Goal: Complete application form: Complete application form

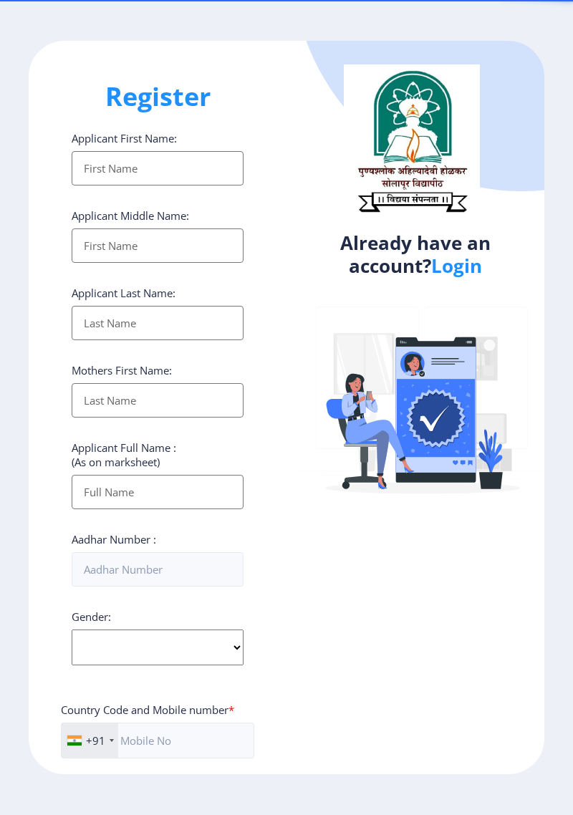
select select
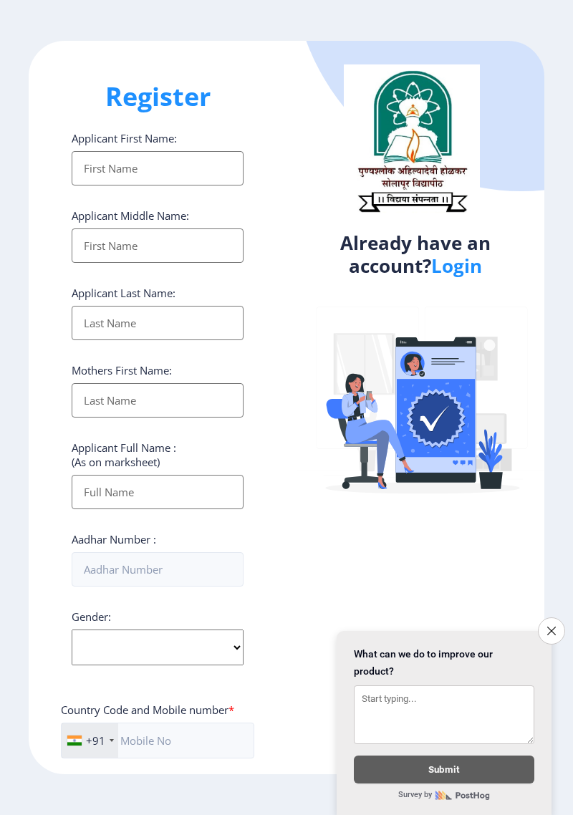
click at [178, 178] on input "Applicant First Name:" at bounding box center [158, 168] width 172 height 34
type input "[PERSON_NAME]"
click at [180, 254] on input "Applicant First Name:" at bounding box center [158, 246] width 172 height 34
type input "Manoj"
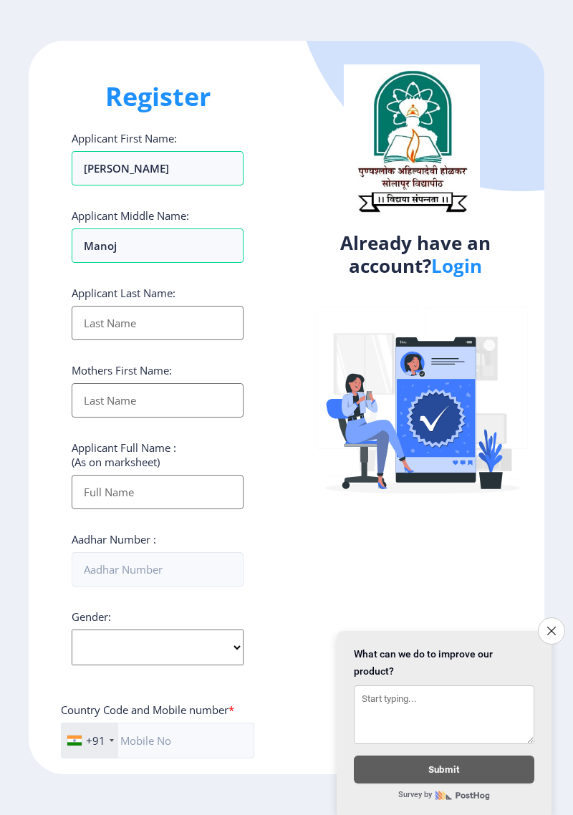
click at [171, 327] on input "Applicant First Name:" at bounding box center [158, 323] width 172 height 34
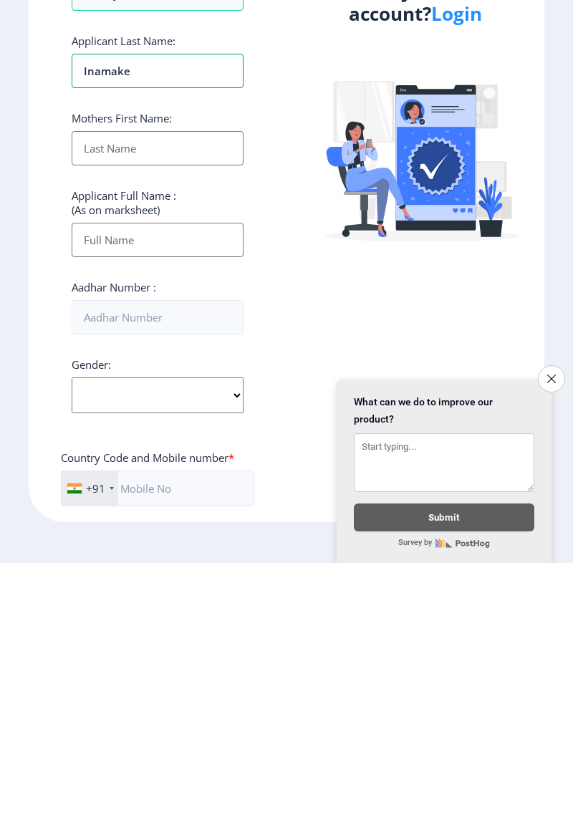
scroll to position [69, 0]
type input "Inamake"
click at [558, 629] on button "Close survey" at bounding box center [551, 631] width 27 height 27
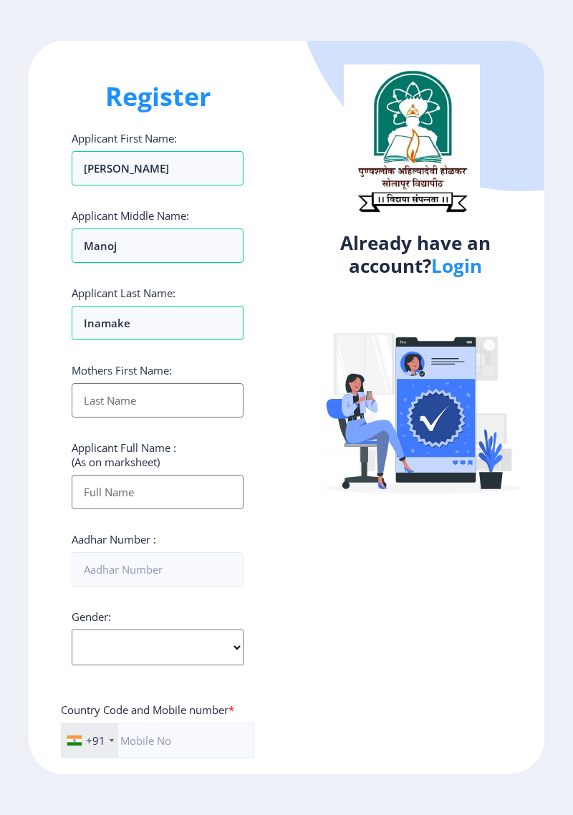
scroll to position [29, 0]
click at [185, 383] on input "Applicant First Name:" at bounding box center [158, 400] width 172 height 34
type input "[DEMOGRAPHIC_DATA]"
click at [160, 475] on input "Applicant First Name:" at bounding box center [158, 492] width 172 height 34
click at [167, 475] on input "Applicant First Name:" at bounding box center [158, 492] width 172 height 34
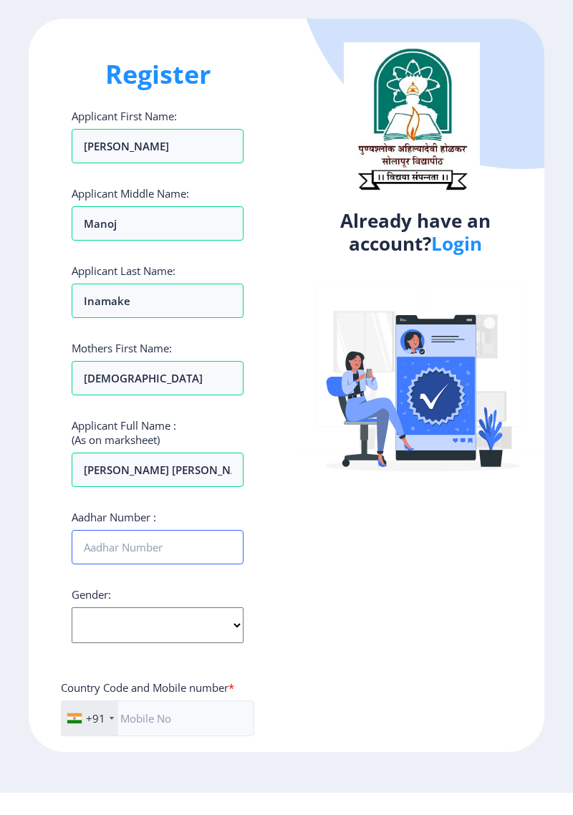
click at [182, 552] on input "Aadhar Number :" at bounding box center [158, 569] width 172 height 34
click at [209, 475] on input "Inamake tejal Manoj" at bounding box center [158, 492] width 172 height 34
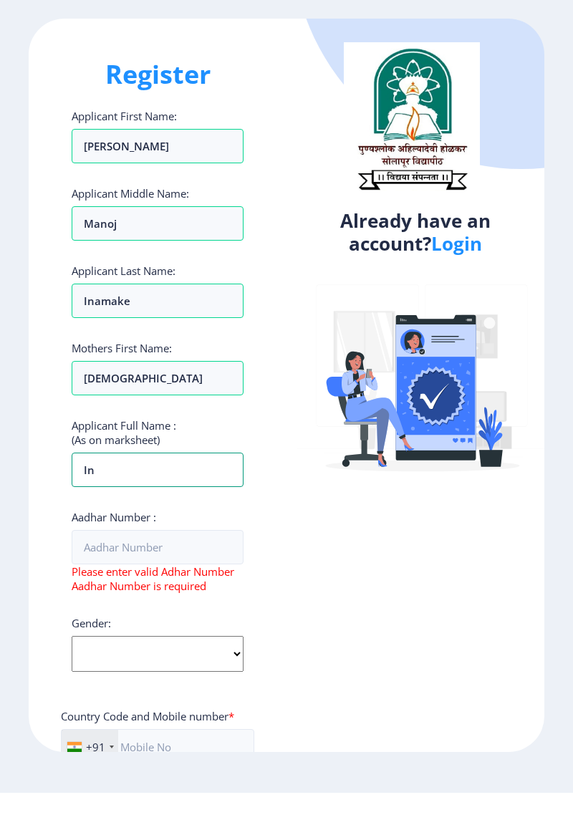
type input "I"
click at [138, 475] on input "Tejal" at bounding box center [158, 492] width 172 height 34
type input "T"
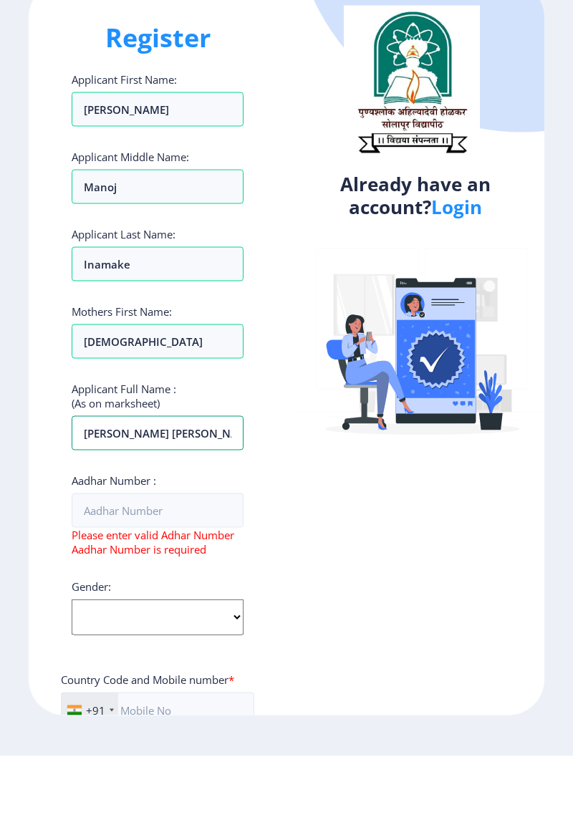
type input "[PERSON_NAME] [PERSON_NAME]"
click at [161, 552] on input "Aadhar Number :" at bounding box center [158, 569] width 172 height 34
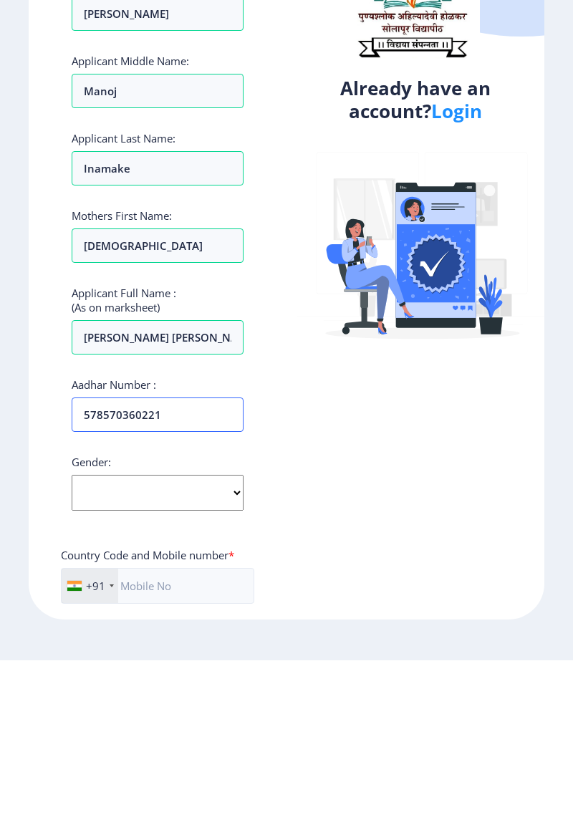
type input "578570360221"
click at [147, 633] on select "Select Gender Male Female Other" at bounding box center [158, 648] width 172 height 36
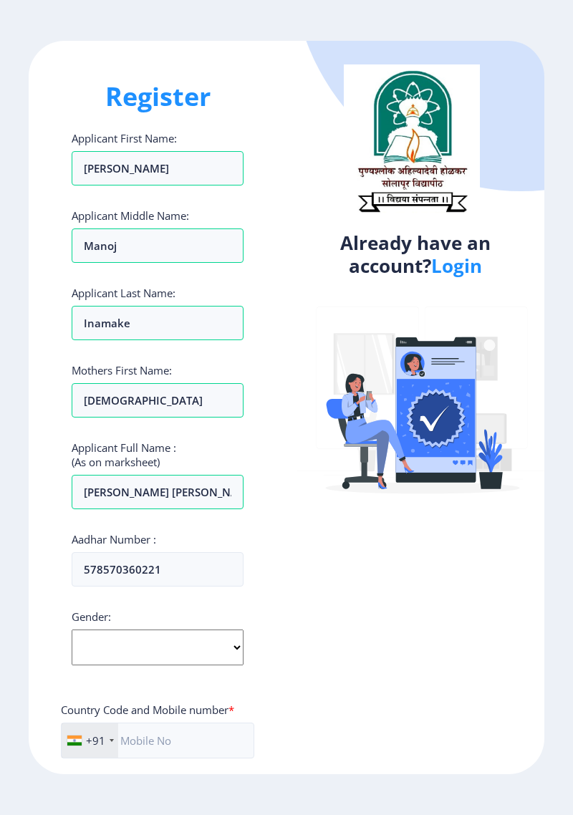
select select "Female"
click at [72, 630] on select "Select Gender Male Female Other" at bounding box center [158, 648] width 172 height 36
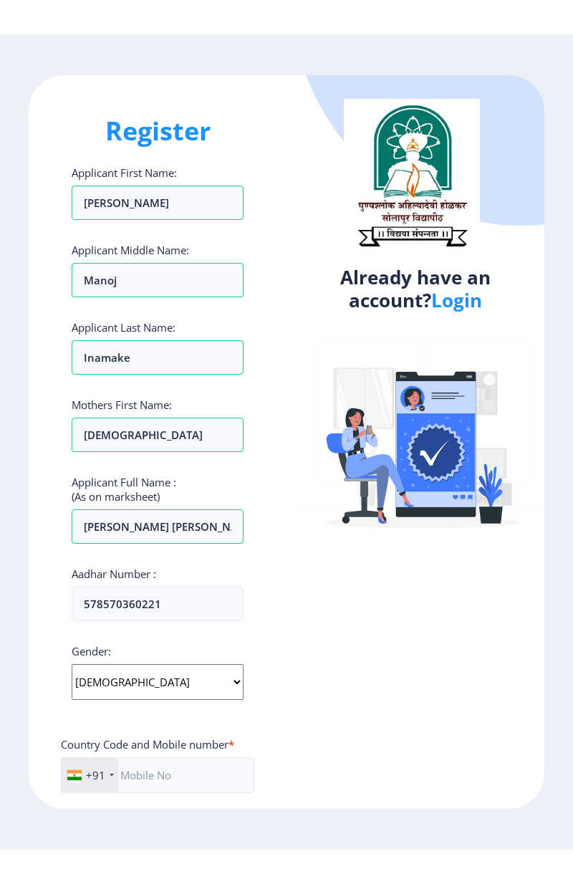
scroll to position [0, 0]
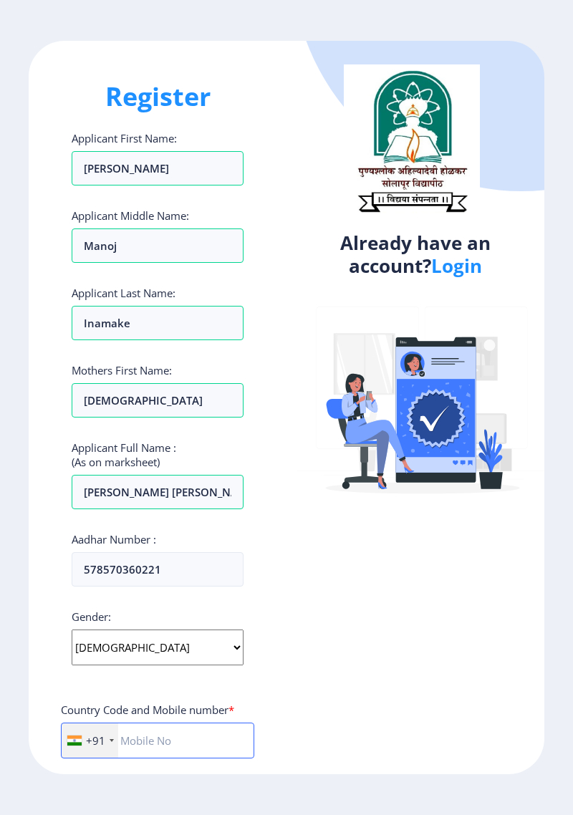
click at [174, 747] on input "text" at bounding box center [157, 741] width 193 height 36
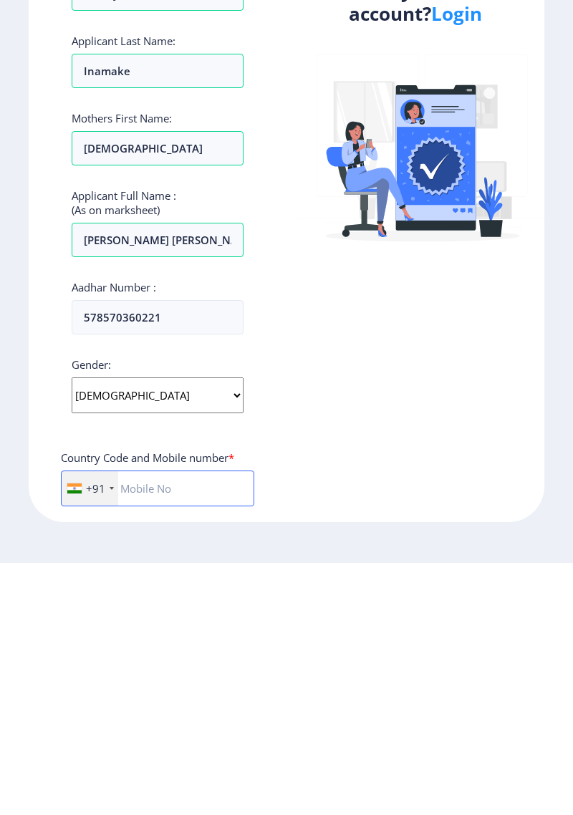
scroll to position [69, 0]
type input "7972833536"
click at [168, 805] on input "Email Address:" at bounding box center [158, 822] width 172 height 34
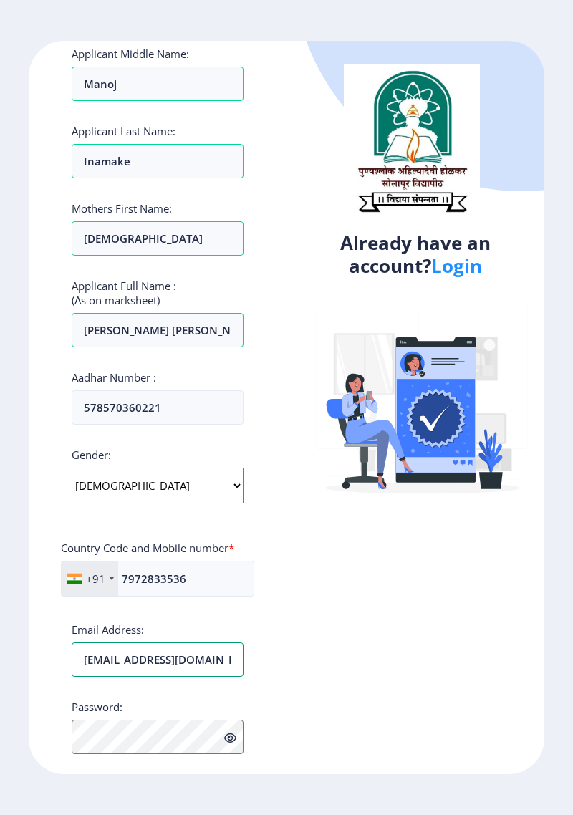
scroll to position [201, 0]
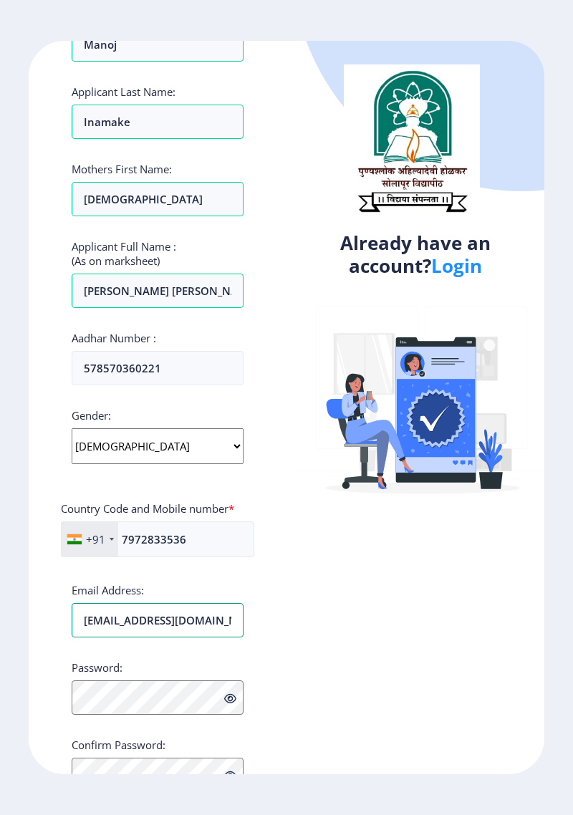
type input "[EMAIL_ADDRESS][DOMAIN_NAME]"
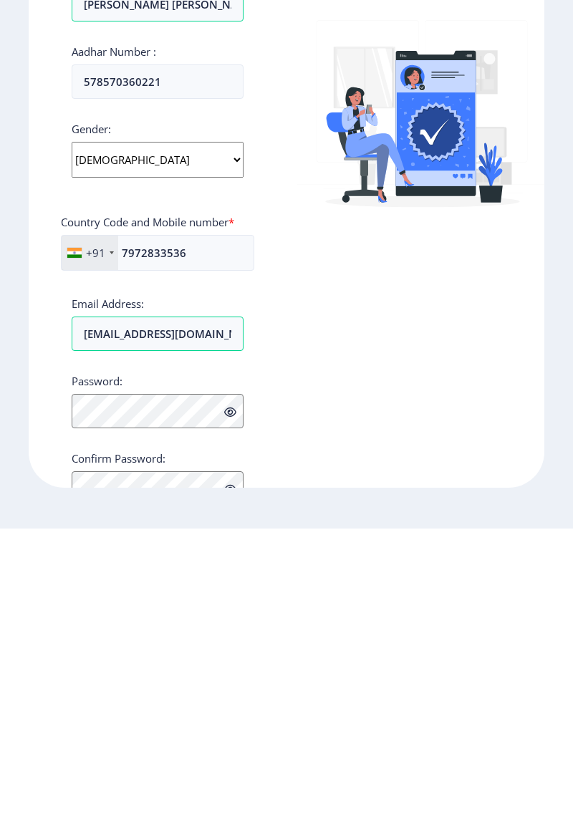
scroll to position [69, 0]
click at [235, 694] on icon at bounding box center [230, 699] width 12 height 11
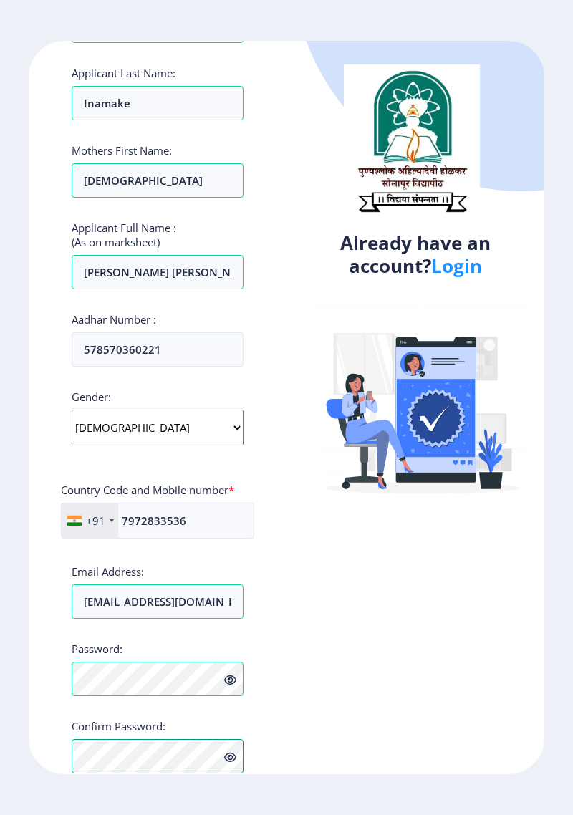
scroll to position [236, 0]
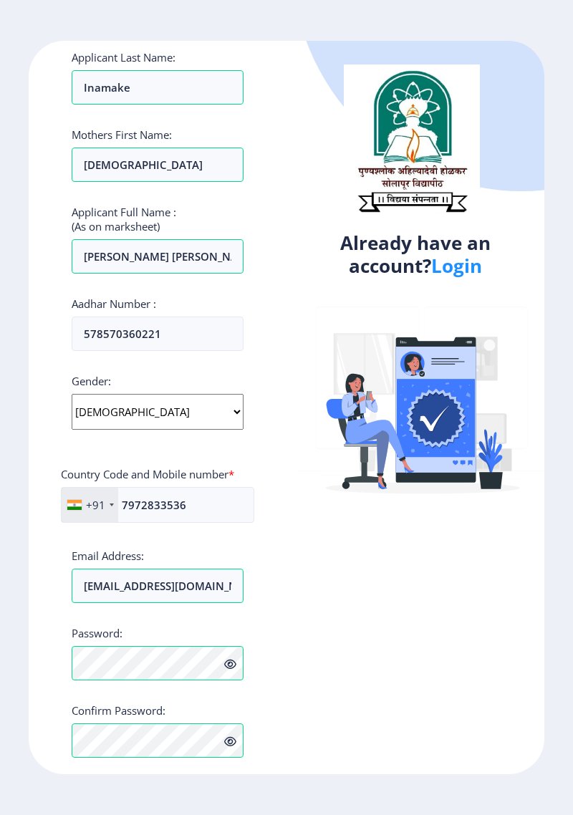
click at [168, 781] on button "Proceed" at bounding box center [158, 798] width 172 height 34
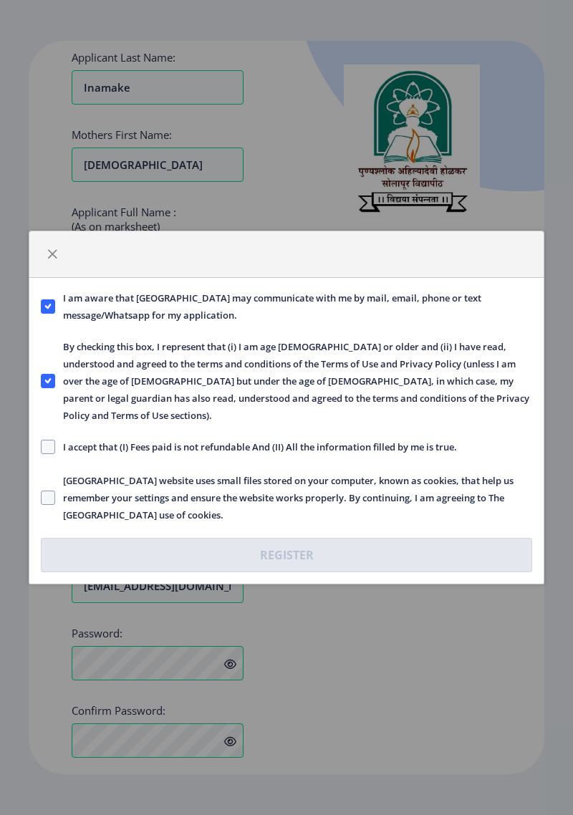
click at [43, 440] on span at bounding box center [48, 447] width 14 height 14
click at [42, 447] on input "I accept that (I) Fees paid is not refundable And (II) All the information fill…" at bounding box center [41, 447] width 1 height 1
checkbox input "true"
click at [49, 492] on span at bounding box center [48, 498] width 14 height 14
click at [42, 498] on input "Solapur University website uses small files stored on your computer, known as c…" at bounding box center [41, 498] width 1 height 1
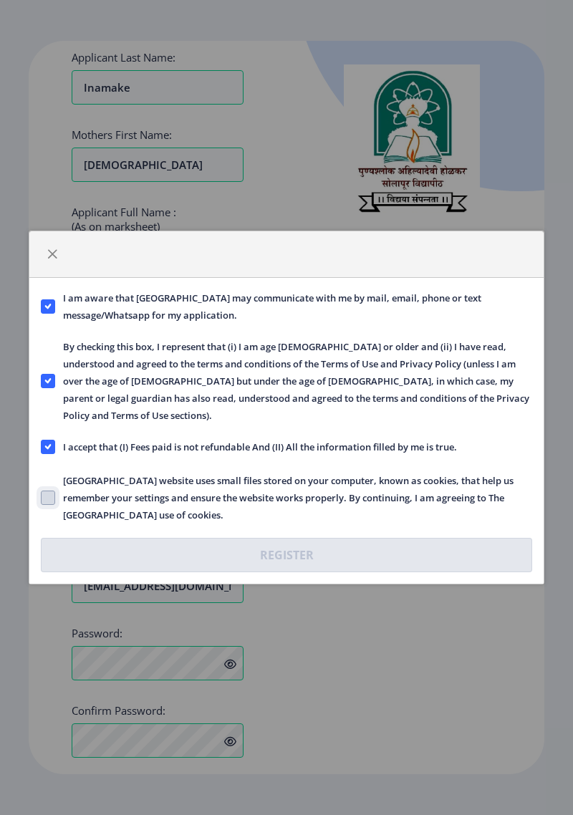
checkbox input "true"
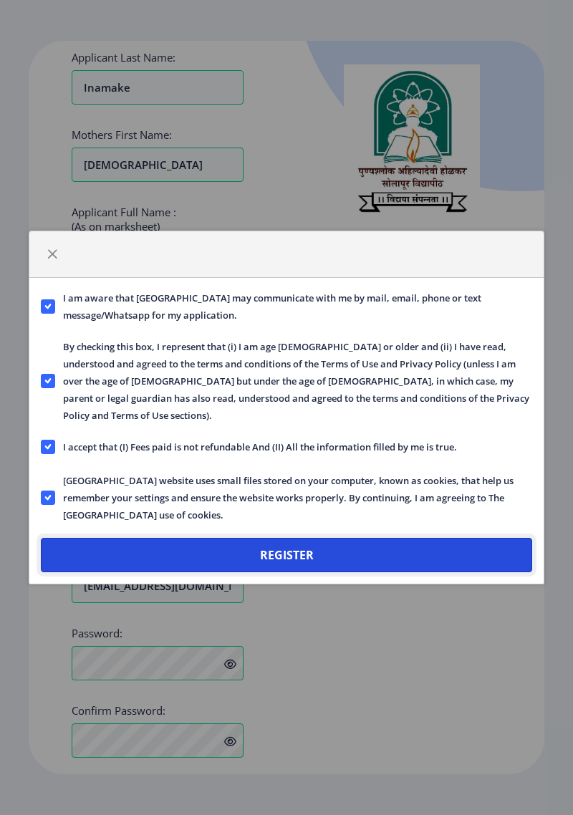
click at [139, 546] on button "Register" at bounding box center [287, 555] width 492 height 34
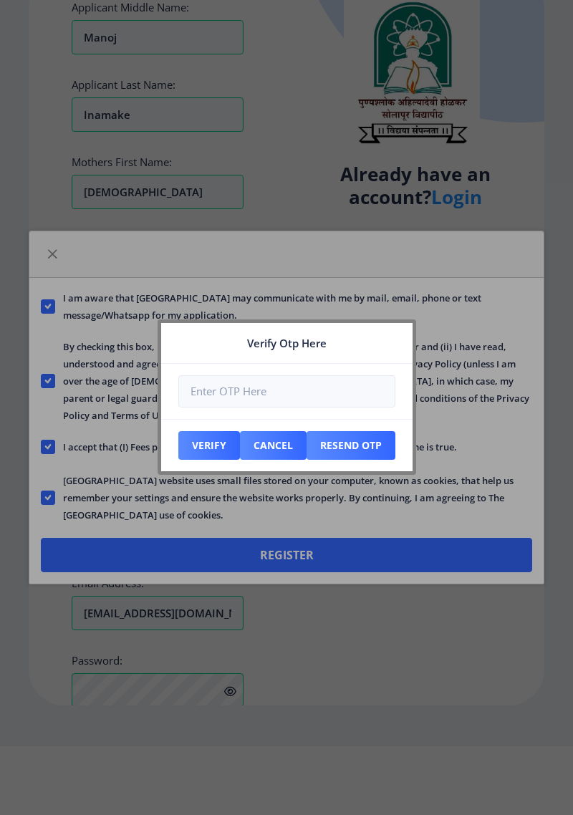
scroll to position [332, 0]
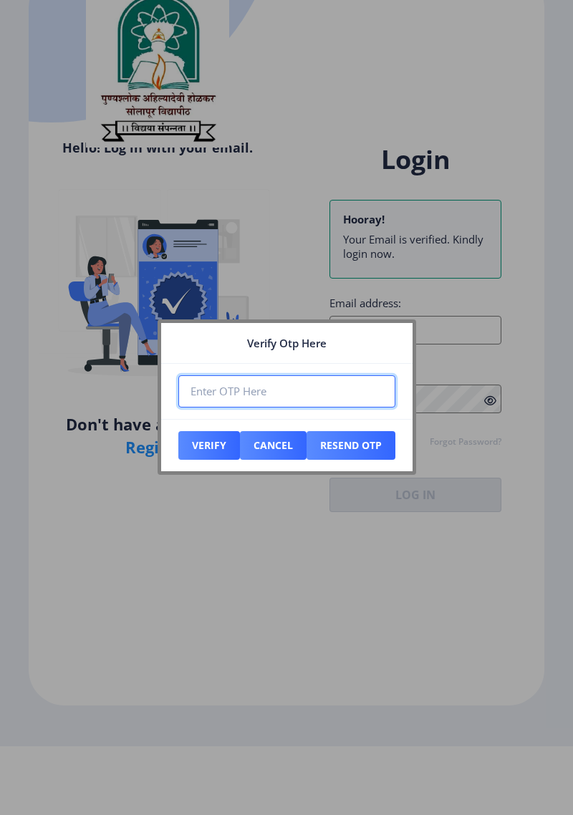
click at [221, 385] on input "number" at bounding box center [286, 391] width 217 height 32
click at [249, 396] on input "number" at bounding box center [286, 391] width 217 height 32
type input "343637"
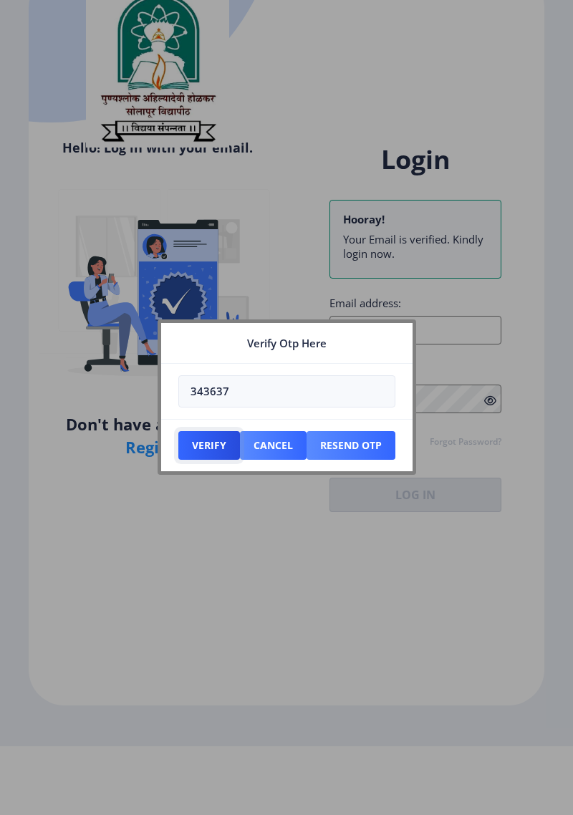
click at [214, 448] on button "Verify" at bounding box center [209, 445] width 62 height 29
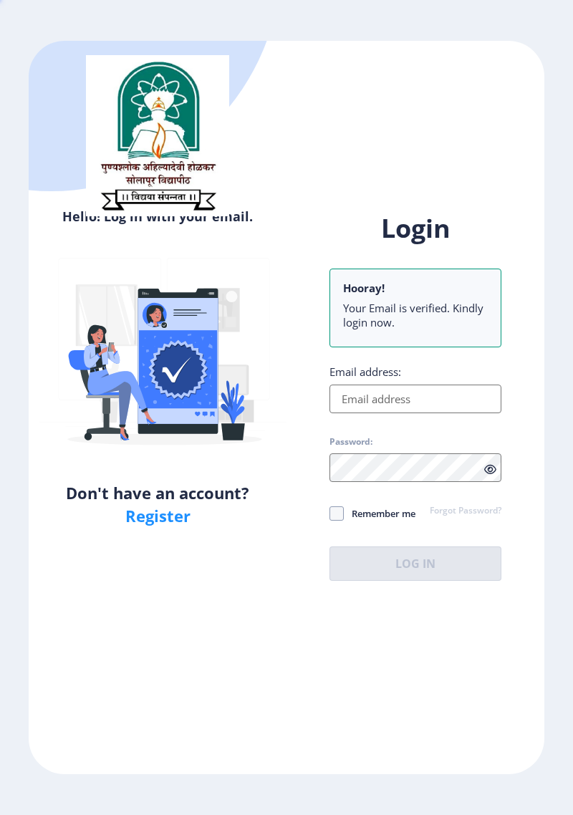
scroll to position [69, 0]
click at [413, 385] on input "Email address:" at bounding box center [416, 399] width 172 height 29
type input "[EMAIL_ADDRESS][DOMAIN_NAME]"
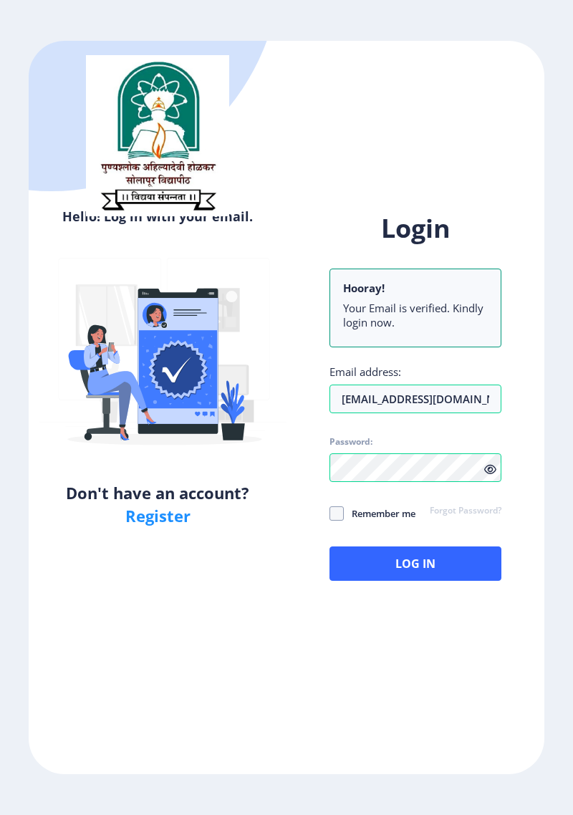
click at [488, 464] on icon at bounding box center [490, 469] width 12 height 11
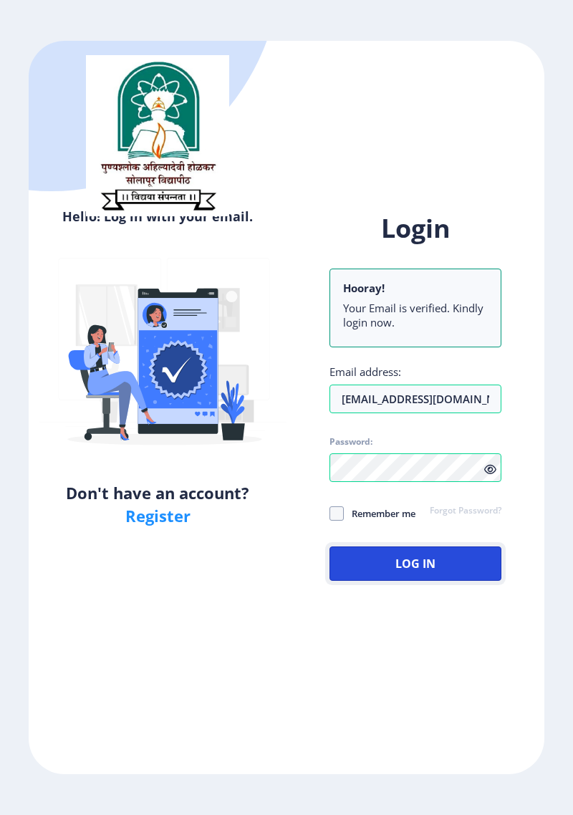
click at [417, 547] on button "Log In" at bounding box center [416, 564] width 172 height 34
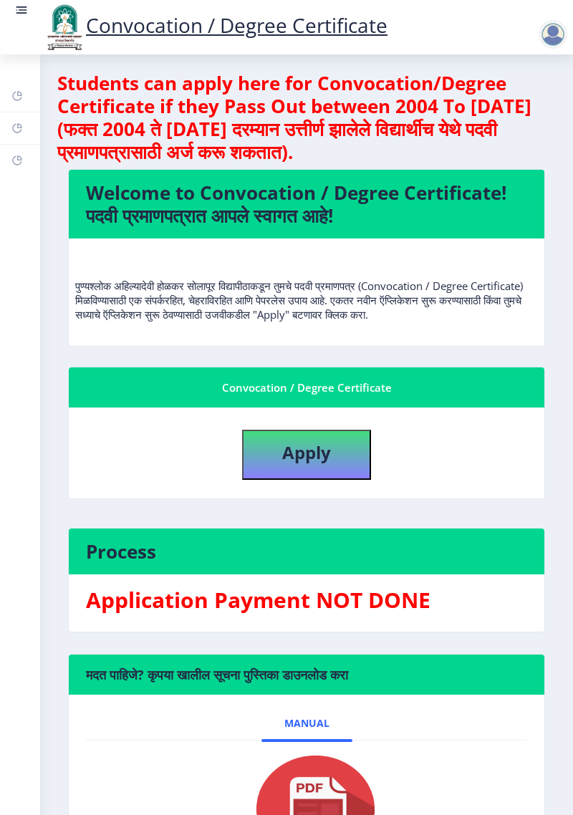
click at [98, 540] on h4 "Process" at bounding box center [306, 551] width 441 height 23
click at [293, 430] on button "Apply" at bounding box center [306, 455] width 129 height 50
select select
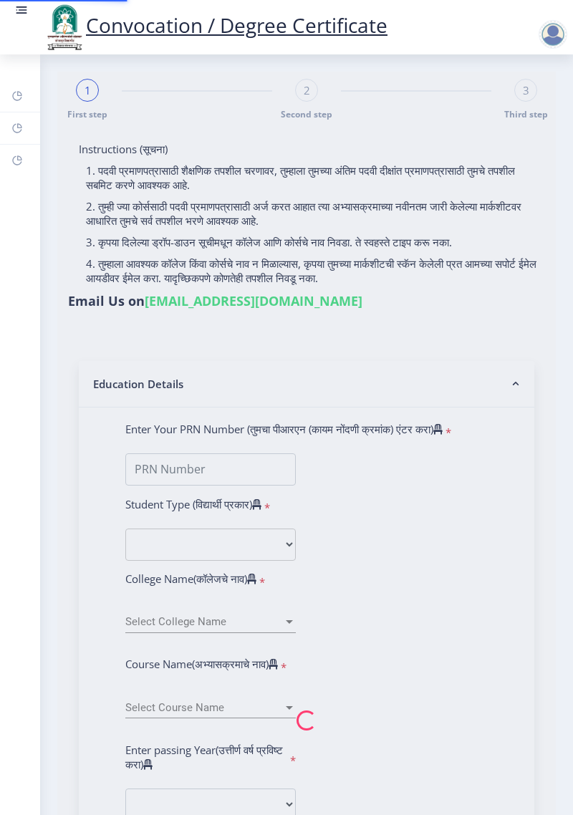
type input "[PERSON_NAME] [PERSON_NAME]"
type input "[DEMOGRAPHIC_DATA]"
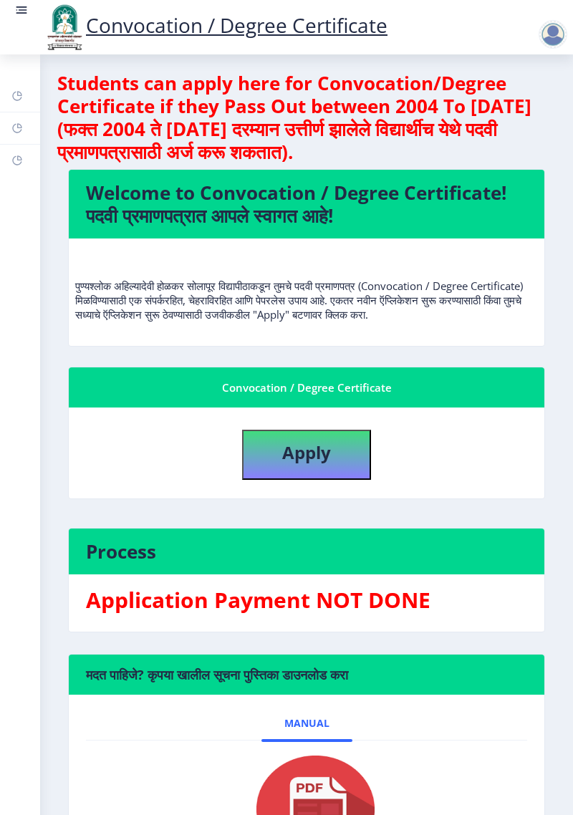
click at [128, 78] on h4 "Students can apply here for Convocation/Degree Certificate if they Pass Out bet…" at bounding box center [306, 118] width 499 height 92
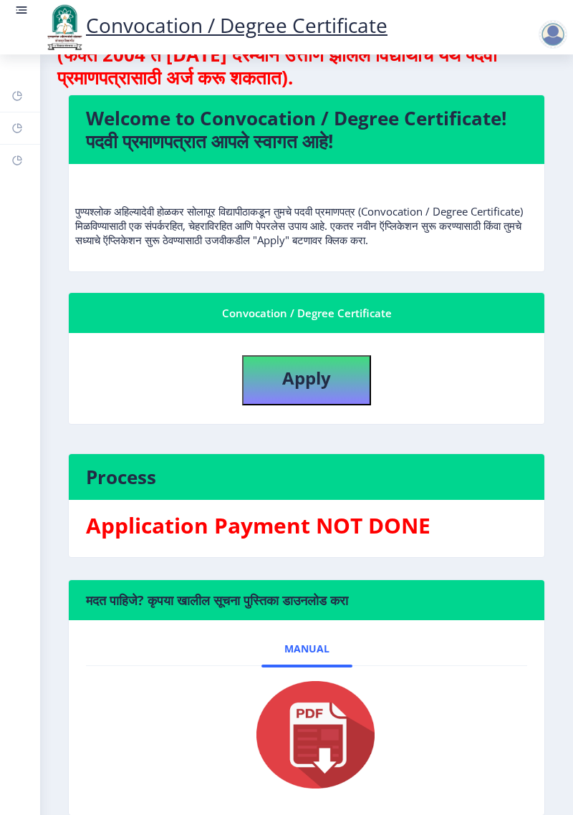
scroll to position [92, 0]
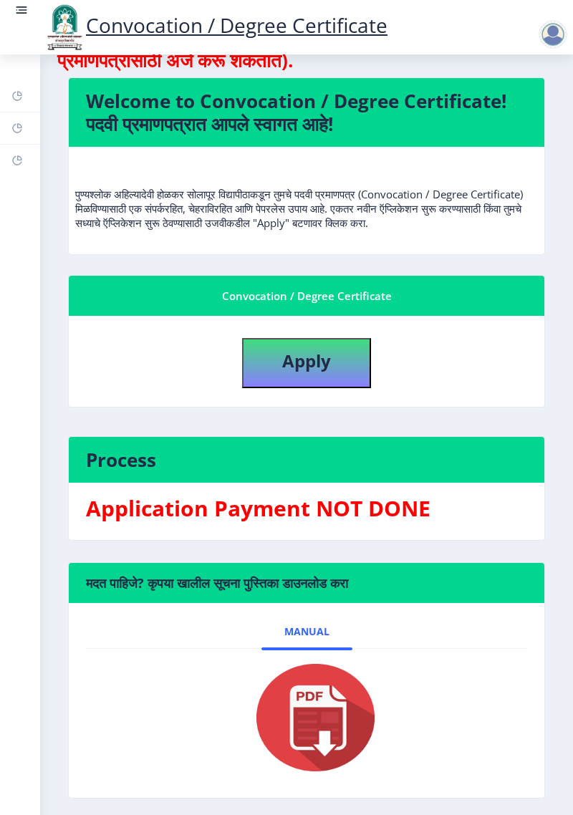
click at [312, 661] on img at bounding box center [306, 718] width 143 height 115
click at [309, 626] on span "Manual" at bounding box center [306, 631] width 45 height 11
click at [293, 663] on img at bounding box center [306, 718] width 143 height 115
click at [313, 349] on b "Apply" at bounding box center [306, 361] width 49 height 24
select select
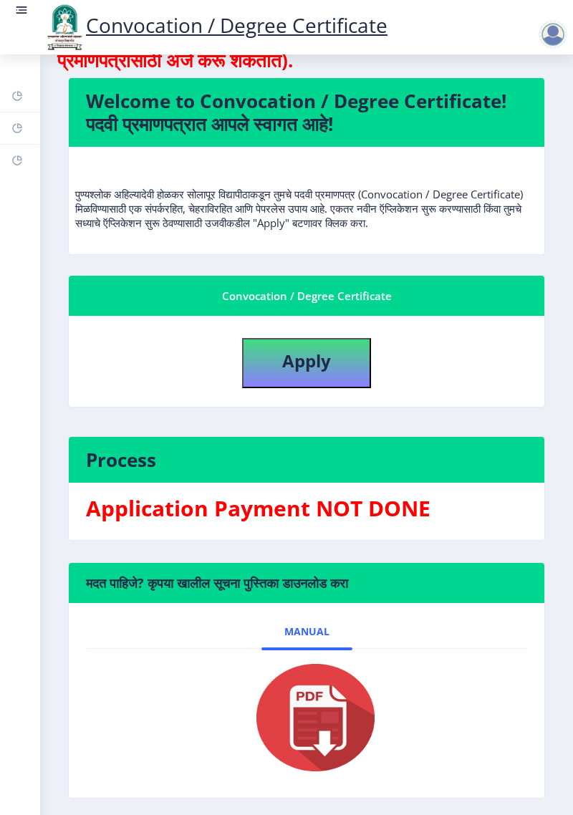
select select
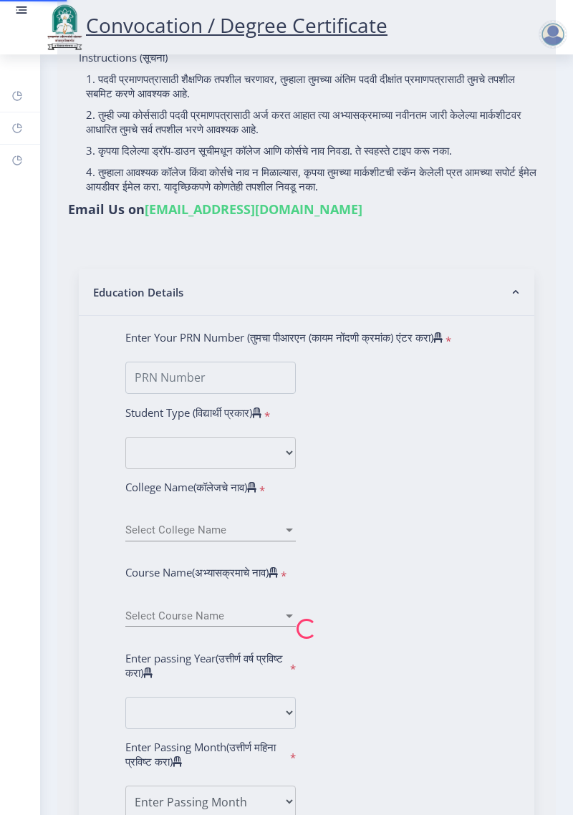
type input "[PERSON_NAME] [PERSON_NAME]"
type input "[DEMOGRAPHIC_DATA]"
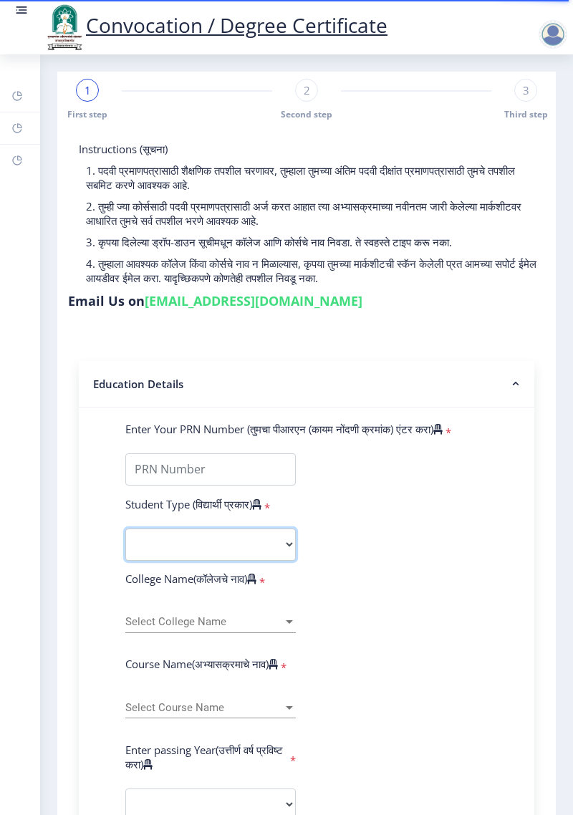
click at [282, 529] on select "Select Student Type Regular External" at bounding box center [210, 545] width 171 height 32
click at [401, 585] on form "Enter Your PRN Number (तुमचा पीआरएन (कायम नोंदणी क्रमांक) एंटर करा) * Student T…" at bounding box center [307, 830] width 384 height 817
click at [280, 616] on span "Select College Name" at bounding box center [204, 622] width 158 height 12
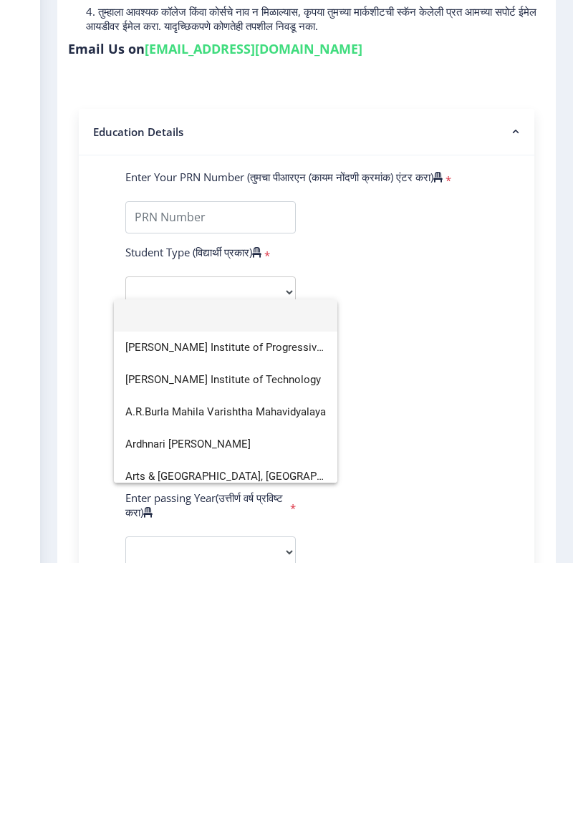
click at [464, 746] on div at bounding box center [286, 407] width 573 height 815
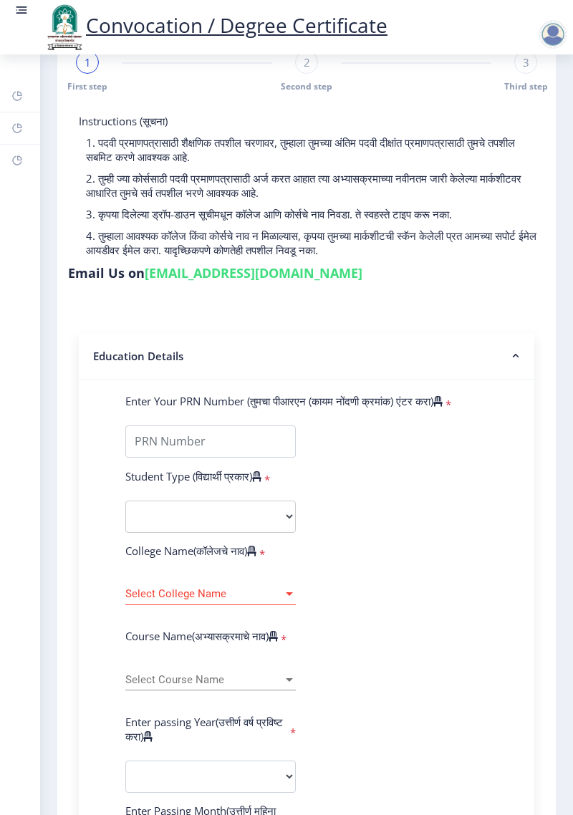
scroll to position [29, 0]
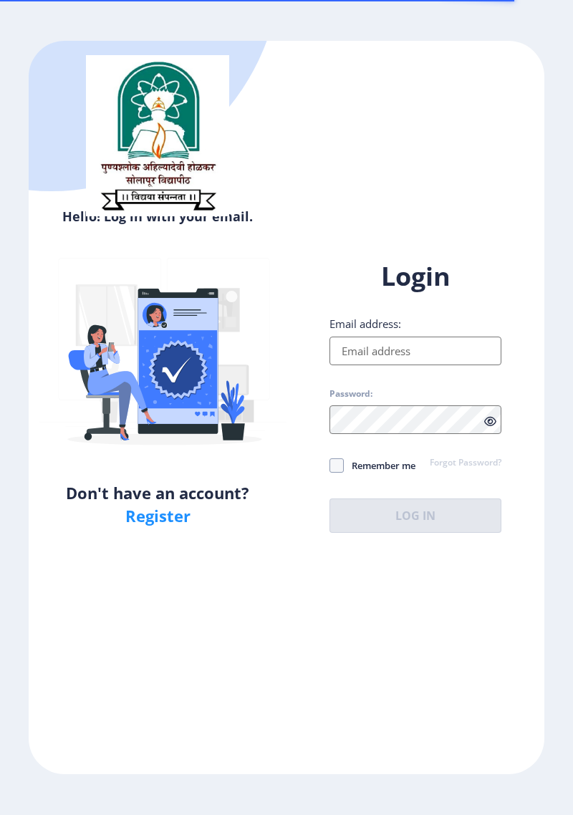
click at [423, 365] on input "Email address:" at bounding box center [416, 351] width 172 height 29
type input "[EMAIL_ADDRESS][DOMAIN_NAME]"
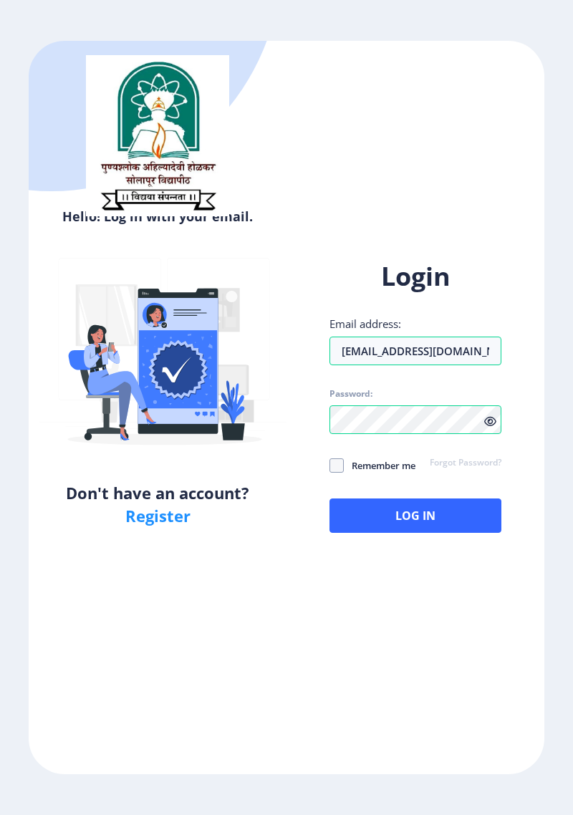
click at [494, 427] on icon at bounding box center [490, 421] width 12 height 11
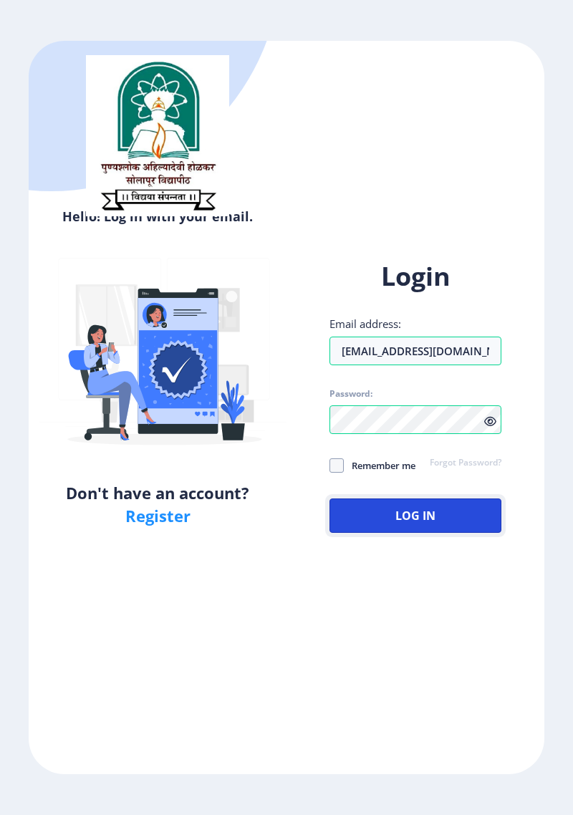
click at [427, 533] on button "Log In" at bounding box center [416, 516] width 172 height 34
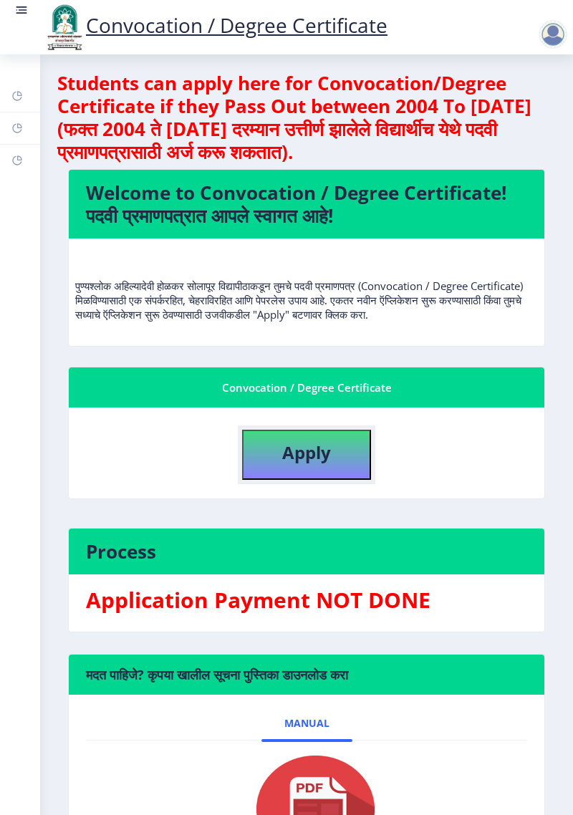
click at [297, 464] on b "Apply" at bounding box center [306, 453] width 49 height 24
select select
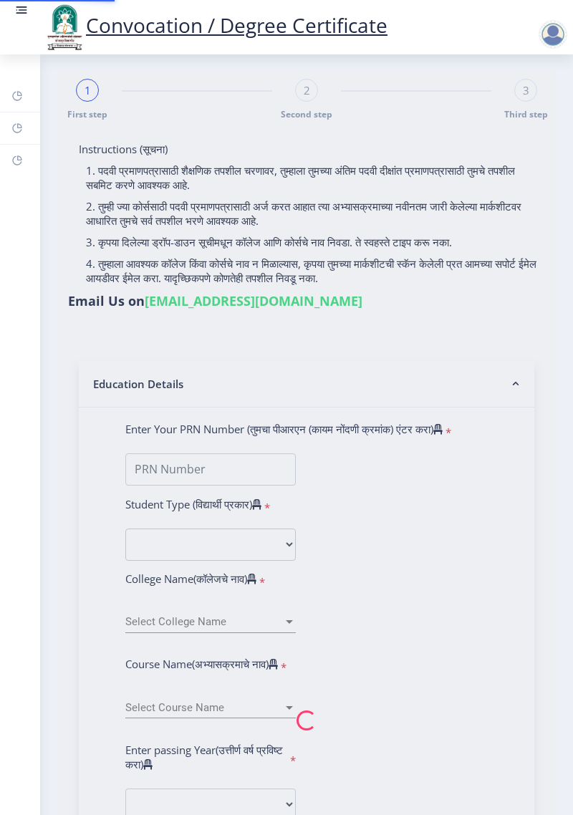
type input "[PERSON_NAME] [PERSON_NAME]"
type input "[DEMOGRAPHIC_DATA]"
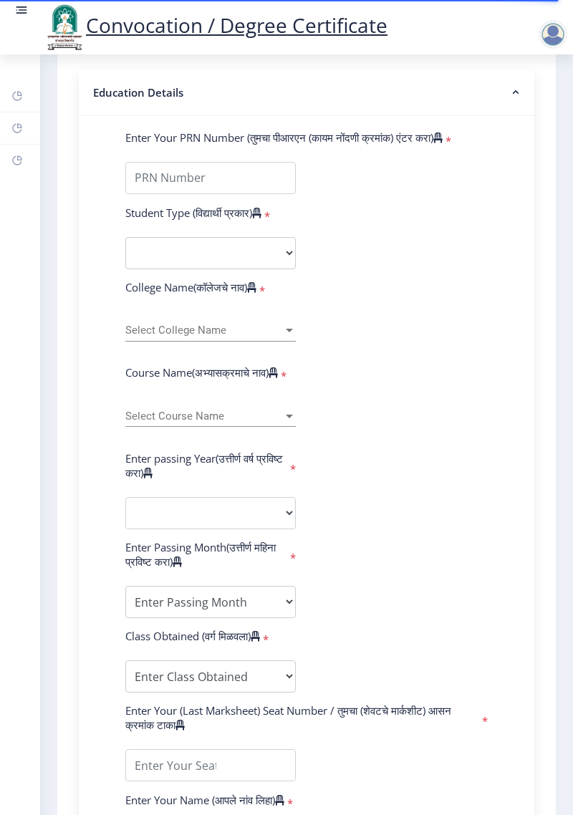
scroll to position [293, 0]
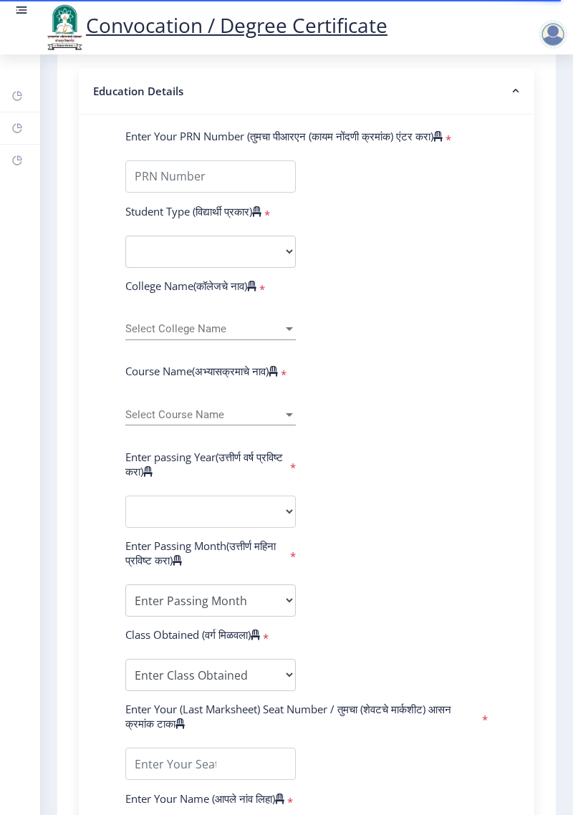
click at [267, 421] on span "Select Course Name" at bounding box center [204, 415] width 158 height 12
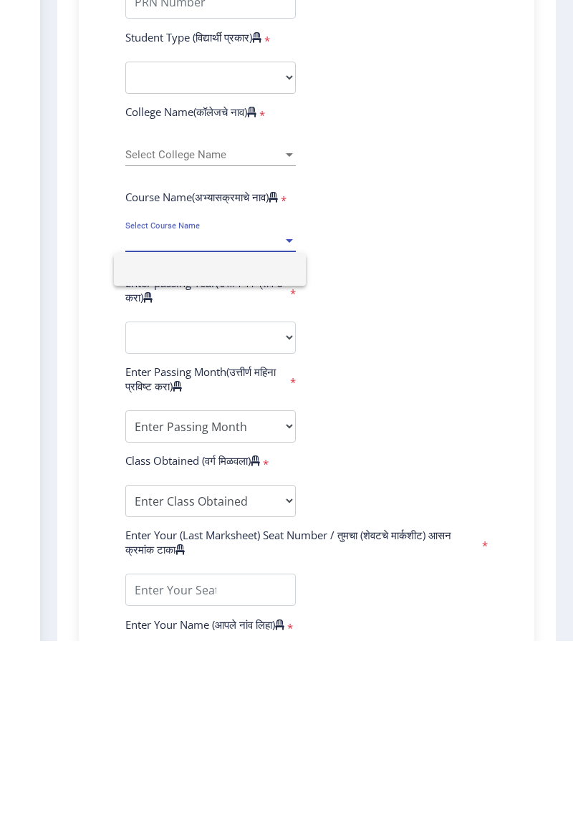
click at [449, 489] on div at bounding box center [286, 407] width 573 height 815
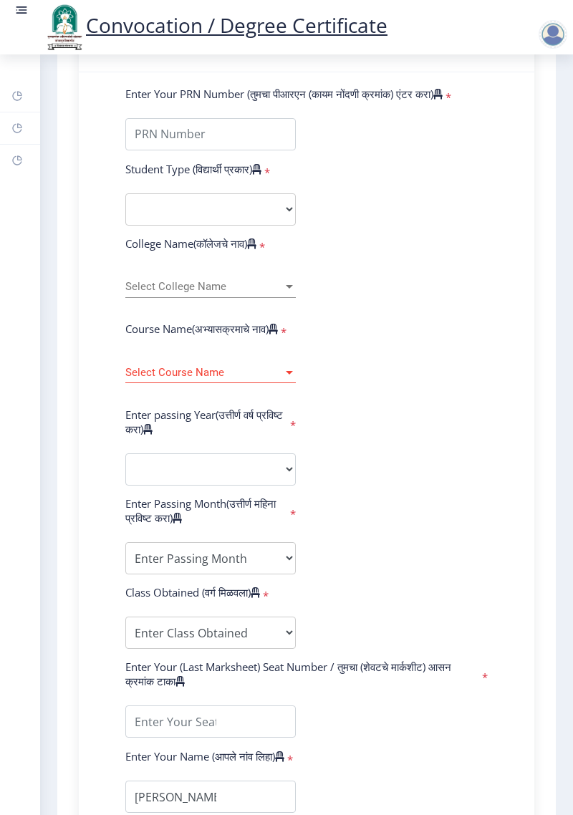
scroll to position [335, 0]
click at [208, 143] on input "Enter Your PRN Number (तुमचा पीआरएन (कायम नोंदणी क्रमांक) एंटर करा)" at bounding box center [210, 135] width 171 height 32
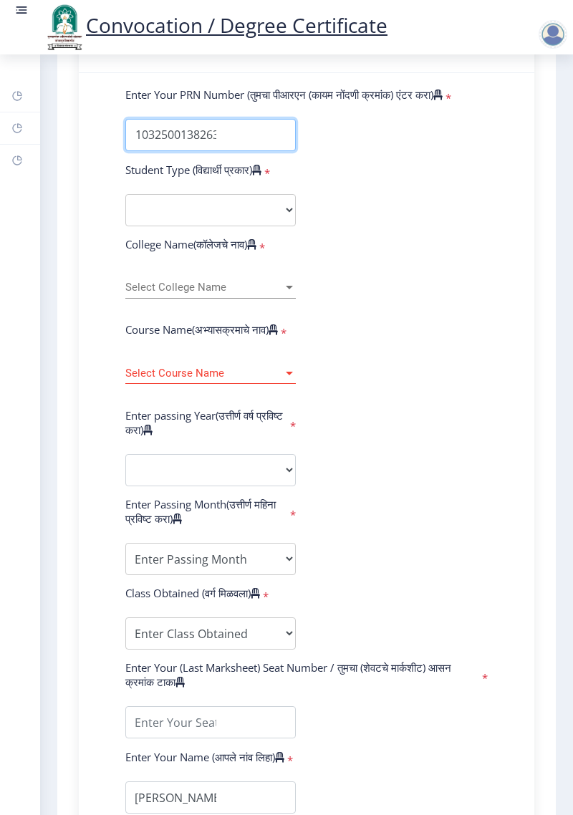
scroll to position [0, 25]
type input "2011032500138263"
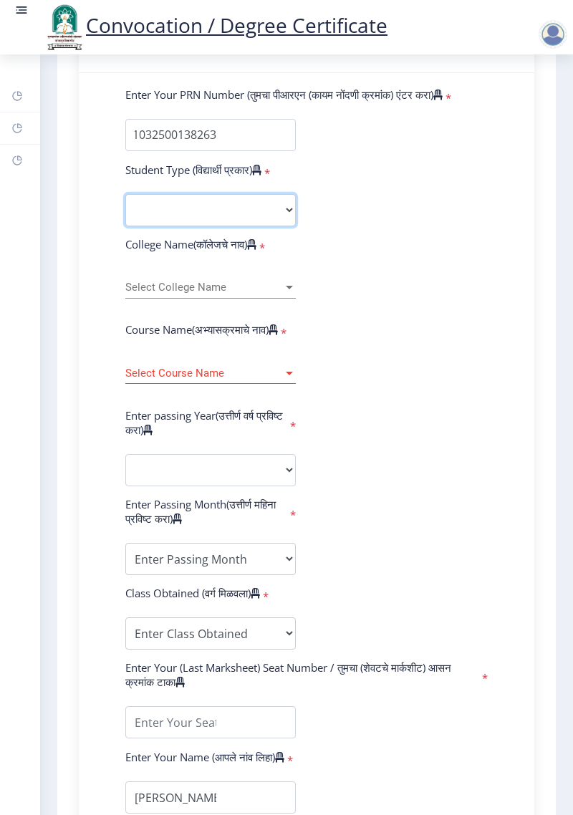
click at [220, 226] on select "Select Student Type Regular External" at bounding box center [210, 210] width 171 height 32
select select "Regular"
click at [125, 207] on select "Select Student Type Regular External" at bounding box center [210, 210] width 171 height 32
click at [214, 224] on select "Select Student Type Regular External" at bounding box center [210, 210] width 171 height 32
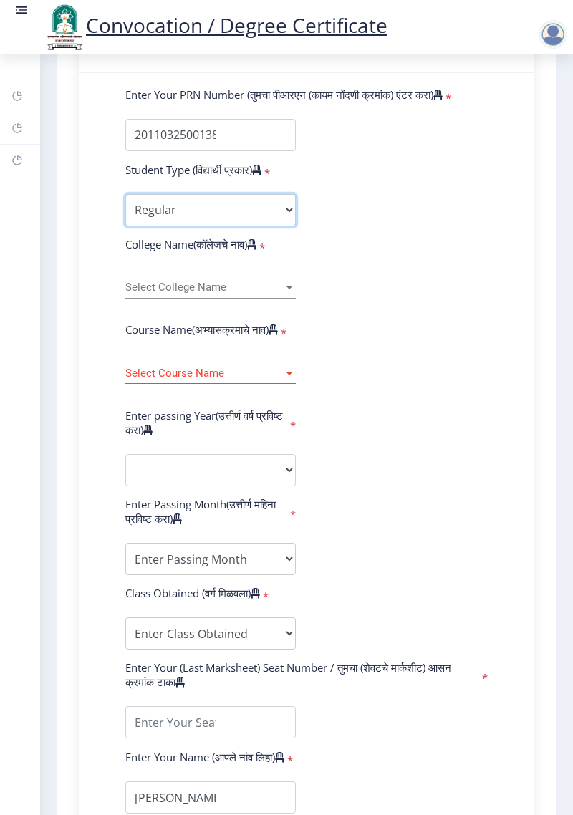
click at [125, 207] on select "Select Student Type Regular External" at bounding box center [210, 210] width 171 height 32
click at [215, 294] on span "Select College Name" at bounding box center [204, 288] width 158 height 12
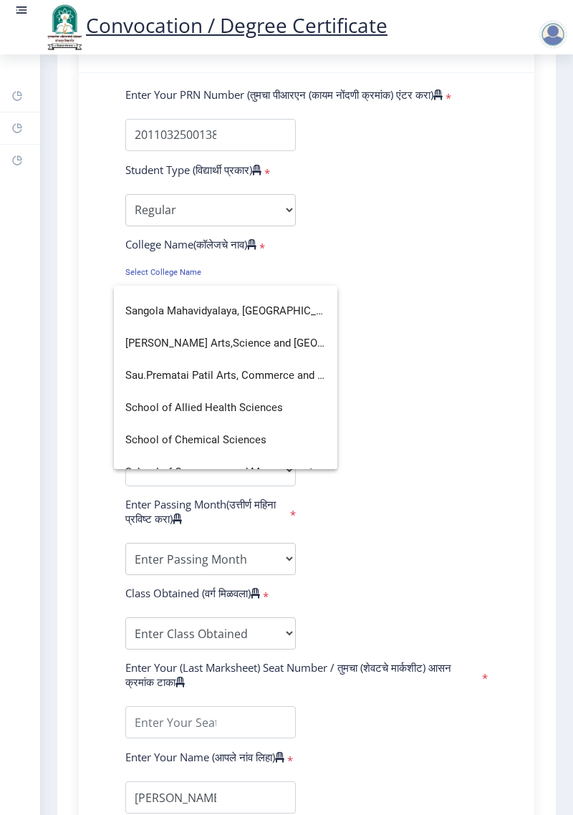
scroll to position [2860, 0]
click at [416, 339] on div at bounding box center [286, 407] width 573 height 815
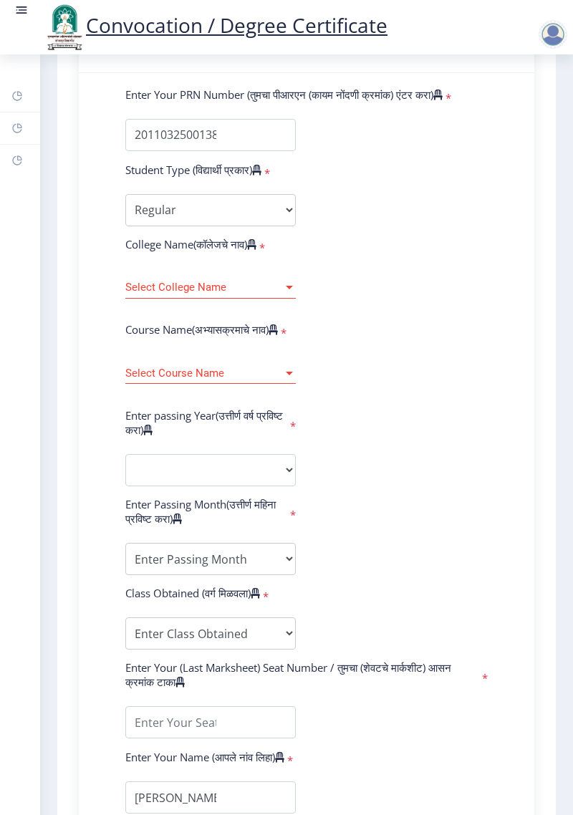
click at [257, 380] on span "Select Course Name" at bounding box center [204, 374] width 158 height 12
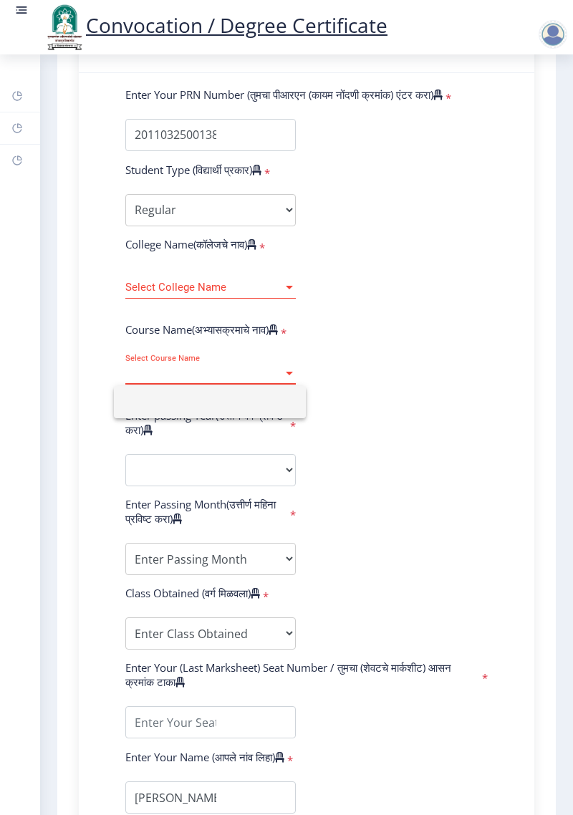
click at [259, 300] on div at bounding box center [286, 407] width 573 height 815
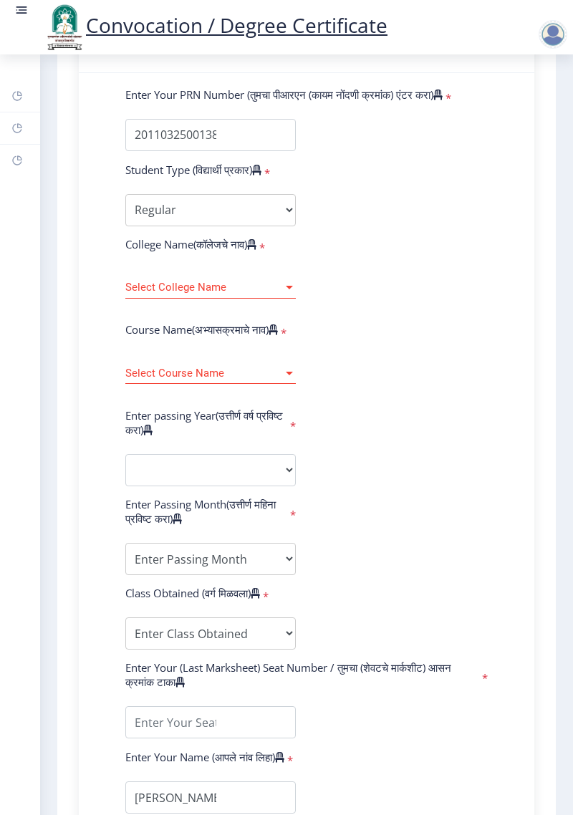
click at [247, 294] on span "Select College Name" at bounding box center [204, 288] width 158 height 12
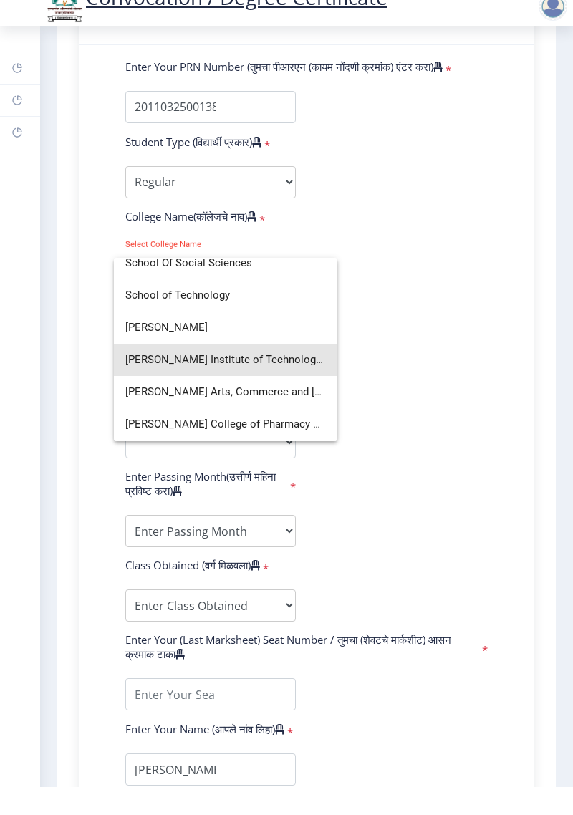
scroll to position [3299, 0]
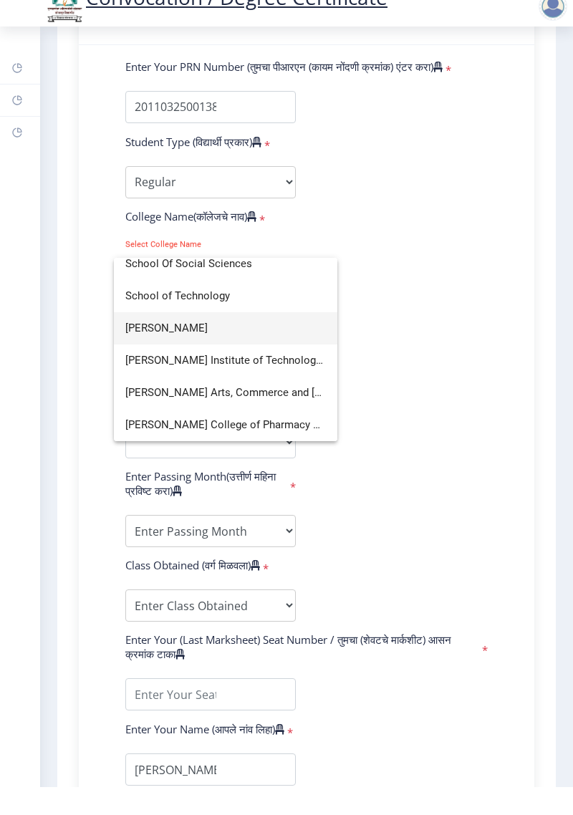
click at [231, 360] on span "[PERSON_NAME]" at bounding box center [225, 356] width 201 height 32
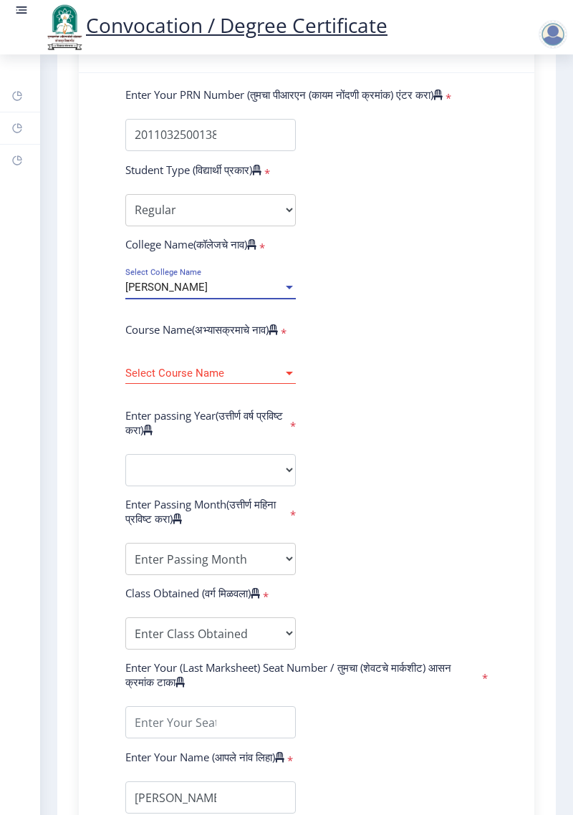
click at [201, 380] on span "Select Course Name" at bounding box center [204, 374] width 158 height 12
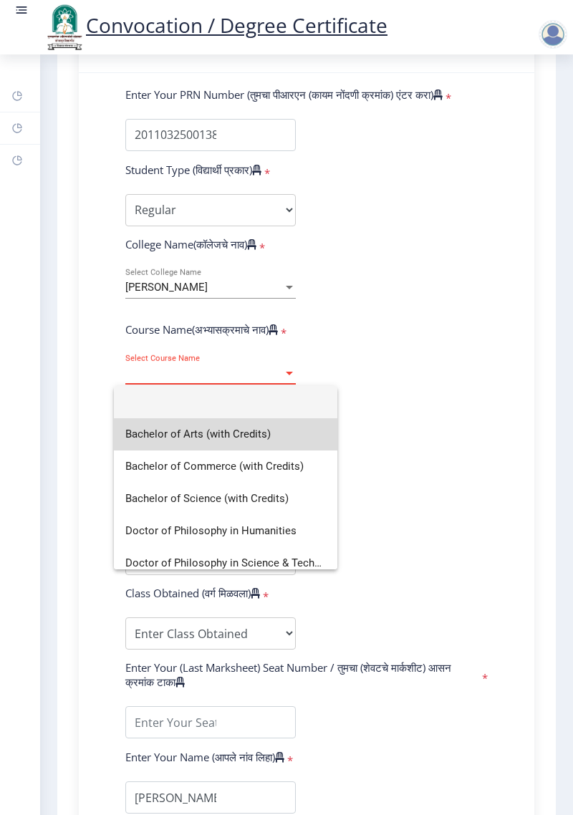
click at [248, 438] on span "Bachelor of Arts (with Credits)" at bounding box center [225, 434] width 201 height 32
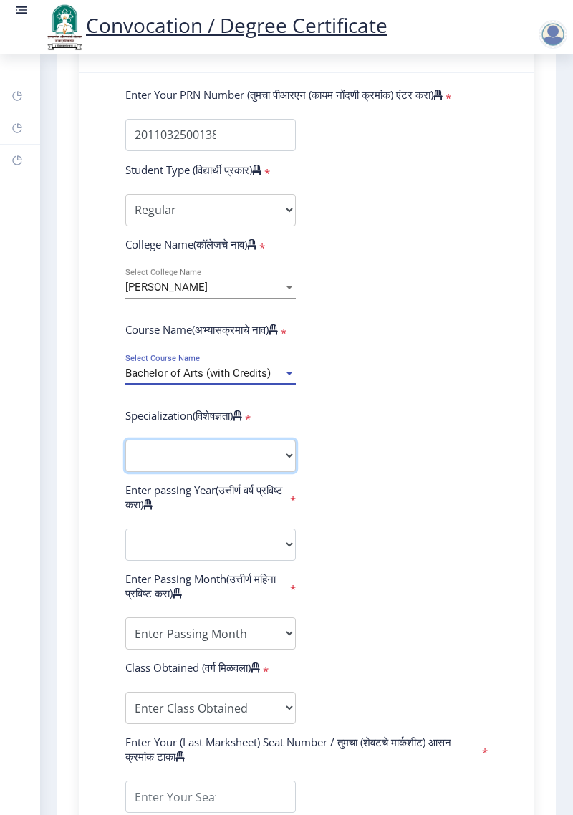
click at [178, 472] on select "Specialization English Geography Hindi Marathi Music Sanskrit Urdu Ancient Indi…" at bounding box center [210, 456] width 171 height 32
click at [481, 360] on form "Enter Your PRN Number (तुमचा पीआरएन (कायम नोंदणी क्रमांक) एंटर करा) * Student T…" at bounding box center [307, 532] width 384 height 891
click at [257, 472] on select "Specialization English Geography Hindi Marathi Music Sanskrit Urdu Ancient Indi…" at bounding box center [210, 456] width 171 height 32
select select "English"
click at [125, 469] on select "Specialization English Geography Hindi Marathi Music Sanskrit Urdu Ancient Indi…" at bounding box center [210, 456] width 171 height 32
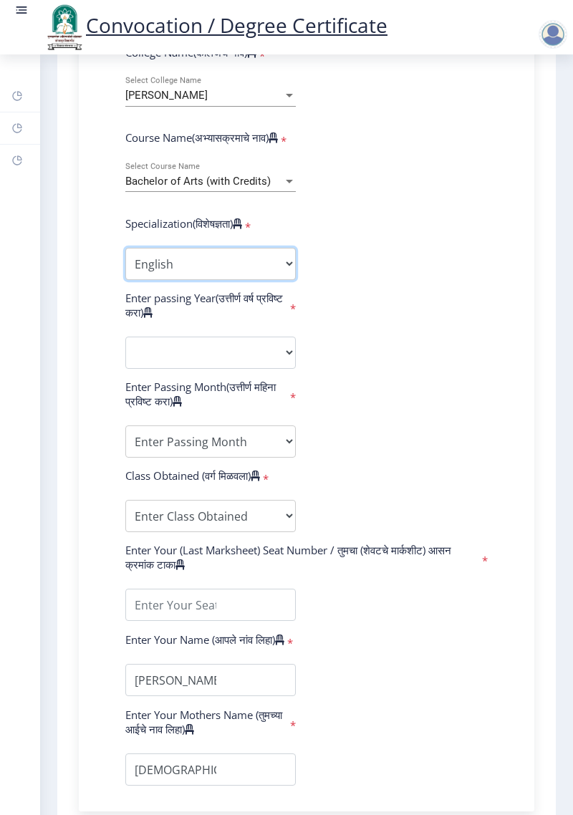
scroll to position [527, 0]
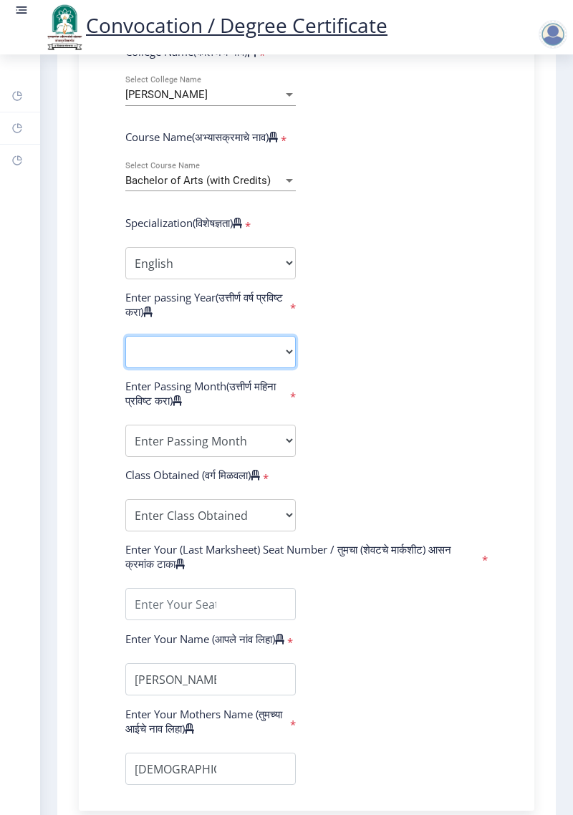
click at [239, 368] on select "2025 2024 2023 2022 2021 2020 2019 2018 2017 2016 2015 2014 2013 2012 2011 2010…" at bounding box center [210, 352] width 171 height 32
select select "2014"
click at [125, 365] on select "2025 2024 2023 2022 2021 2020 2019 2018 2017 2016 2015 2014 2013 2012 2011 2010…" at bounding box center [210, 352] width 171 height 32
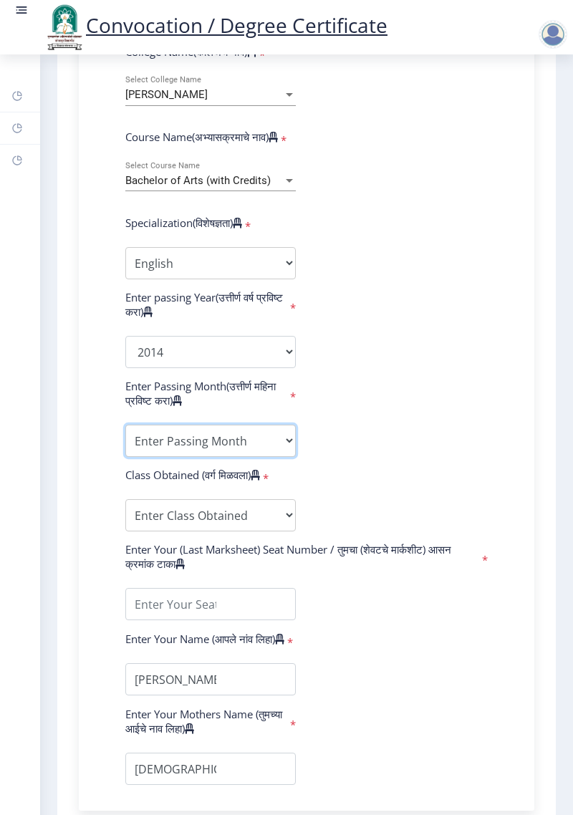
click at [211, 457] on select "Enter Passing Month March April May October November December" at bounding box center [210, 441] width 171 height 32
select select "March"
click at [125, 454] on select "Enter Passing Month March April May October November December" at bounding box center [210, 441] width 171 height 32
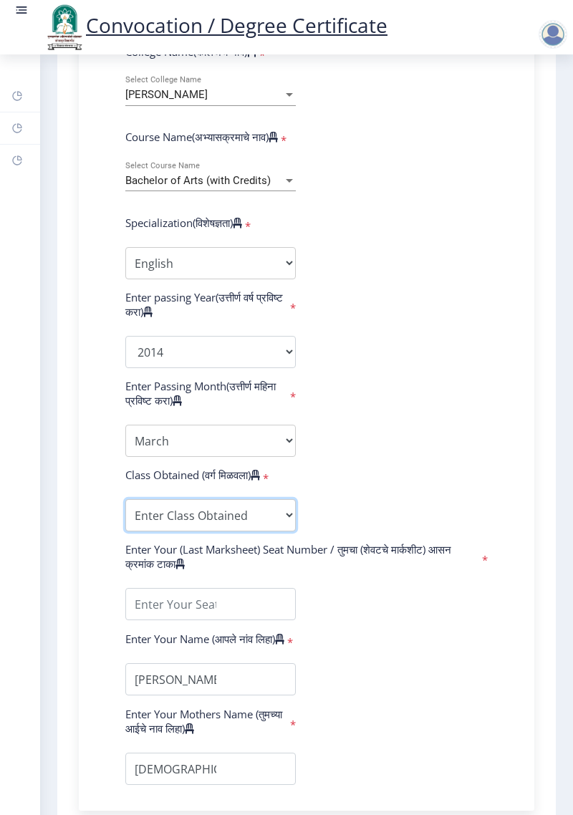
click at [231, 532] on select "Enter Class Obtained FIRST CLASS WITH DISTINCTION FIRST CLASS HIGHER SECOND CLA…" at bounding box center [210, 515] width 171 height 32
select select "FIRST CLASS"
click at [125, 528] on select "Enter Class Obtained FIRST CLASS WITH DISTINCTION FIRST CLASS HIGHER SECOND CLA…" at bounding box center [210, 515] width 171 height 32
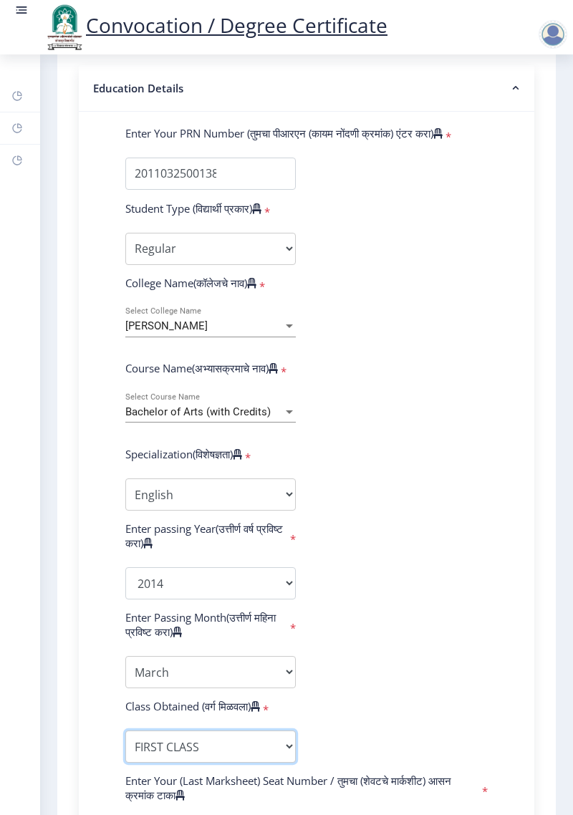
scroll to position [294, 0]
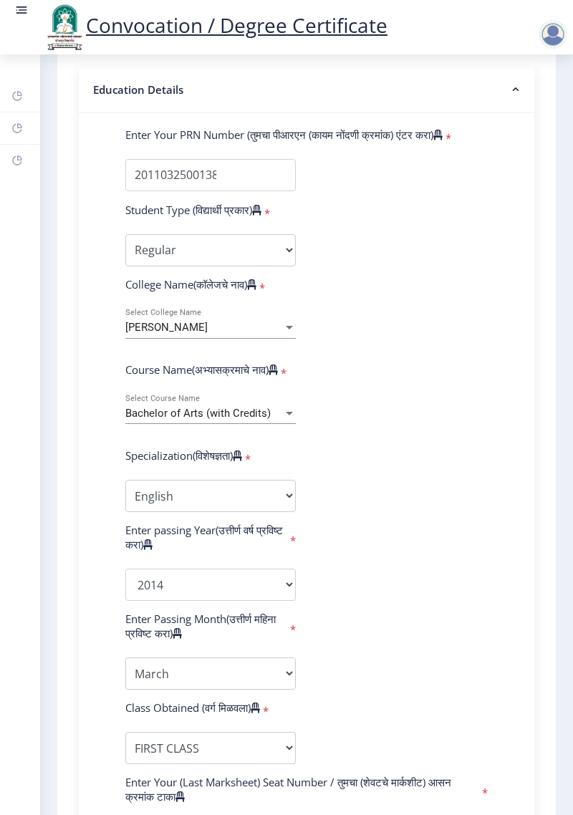
click at [208, 334] on span "[PERSON_NAME]" at bounding box center [166, 327] width 82 height 13
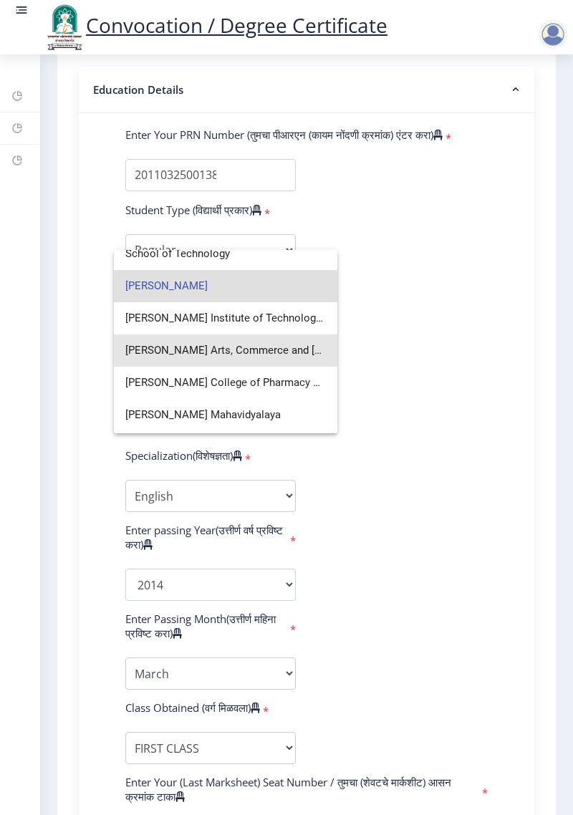
scroll to position [3337, 0]
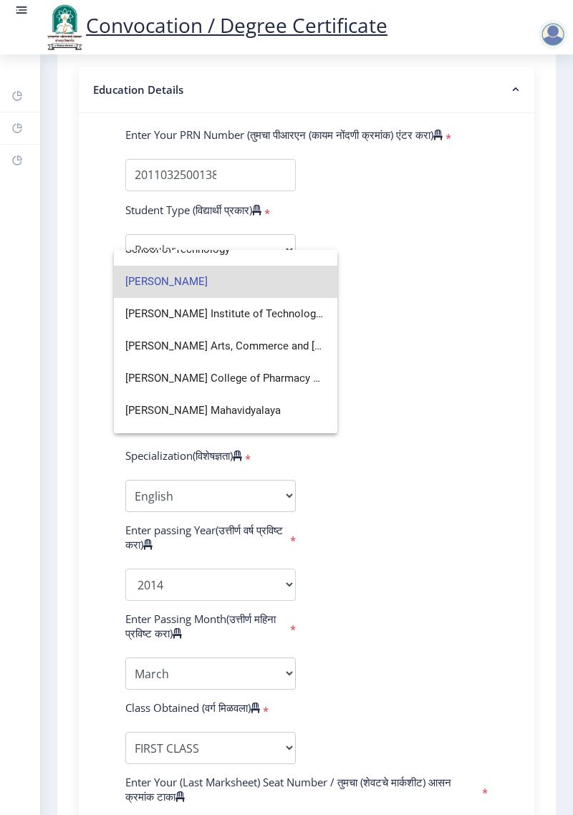
click at [240, 290] on span "[PERSON_NAME]" at bounding box center [225, 282] width 201 height 32
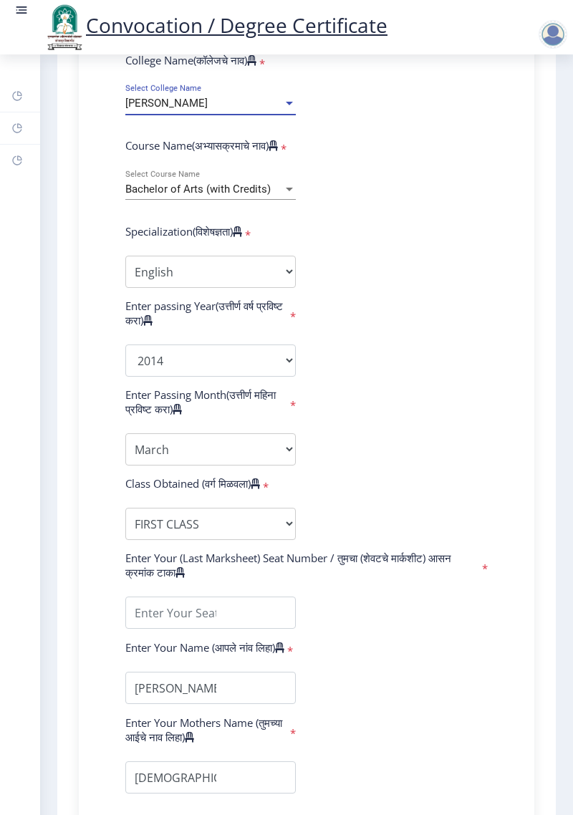
scroll to position [521, 0]
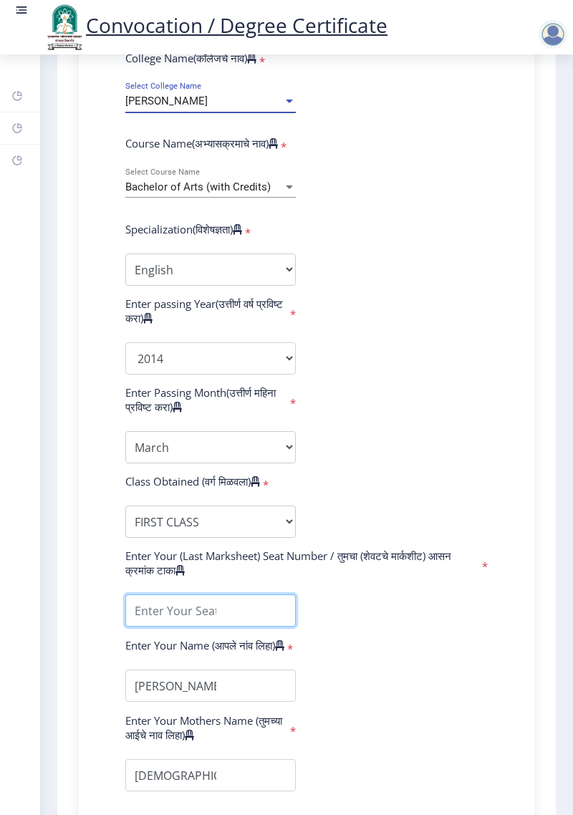
click at [198, 627] on input "textarea" at bounding box center [210, 611] width 171 height 32
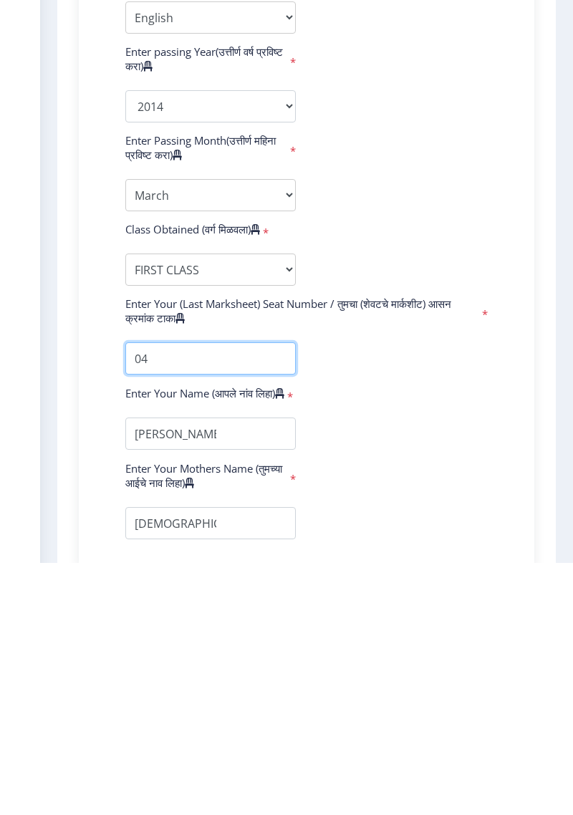
scroll to position [0, 0]
click at [178, 627] on input "textarea" at bounding box center [210, 611] width 171 height 32
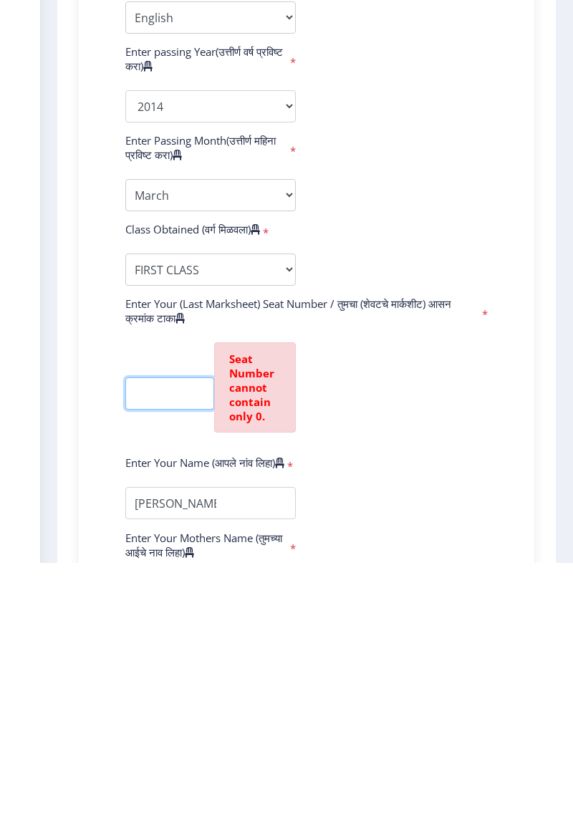
click at [155, 662] on input "textarea" at bounding box center [169, 646] width 89 height 32
click at [174, 662] on input "textarea" at bounding box center [169, 646] width 89 height 32
click at [166, 662] on input "textarea" at bounding box center [169, 646] width 89 height 32
click at [168, 662] on input "textarea" at bounding box center [169, 646] width 89 height 32
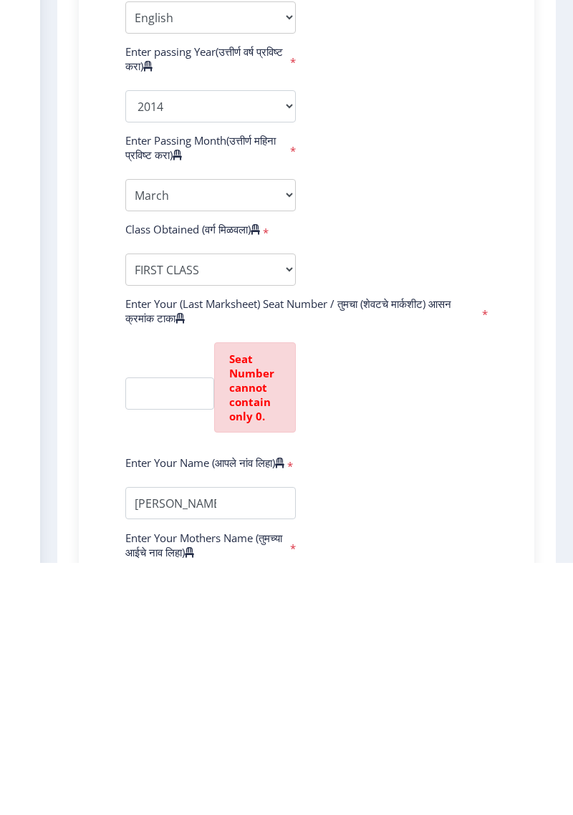
click at [347, 674] on form "Enter Your PRN Number (तुमचा पीआरएन (कायम नोंदणी क्रमांक) एंटर करा) * Student T…" at bounding box center [307, 381] width 384 height 961
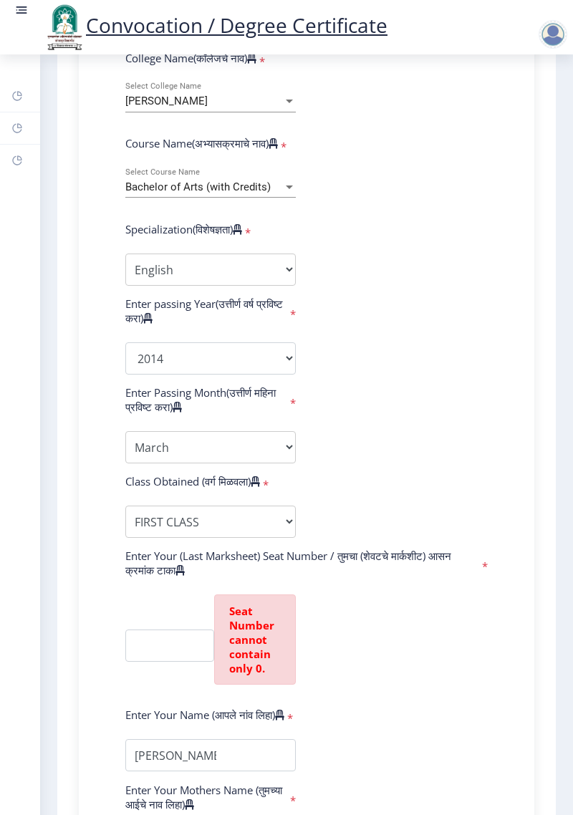
scroll to position [0, 0]
click at [173, 662] on input "textarea" at bounding box center [169, 646] width 89 height 32
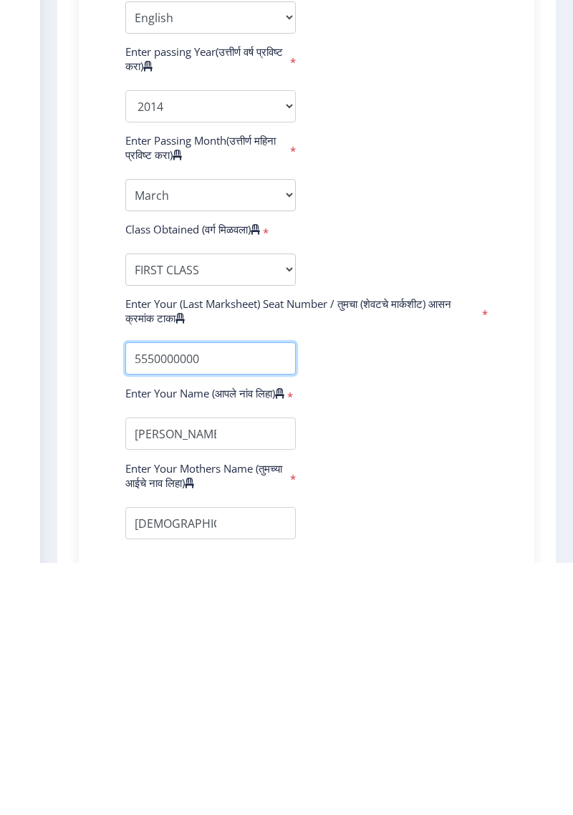
click at [228, 627] on input "textarea" at bounding box center [210, 611] width 171 height 32
type input "5"
click at [214, 627] on input "textarea" at bounding box center [210, 611] width 171 height 32
type input "7"
type input "9"
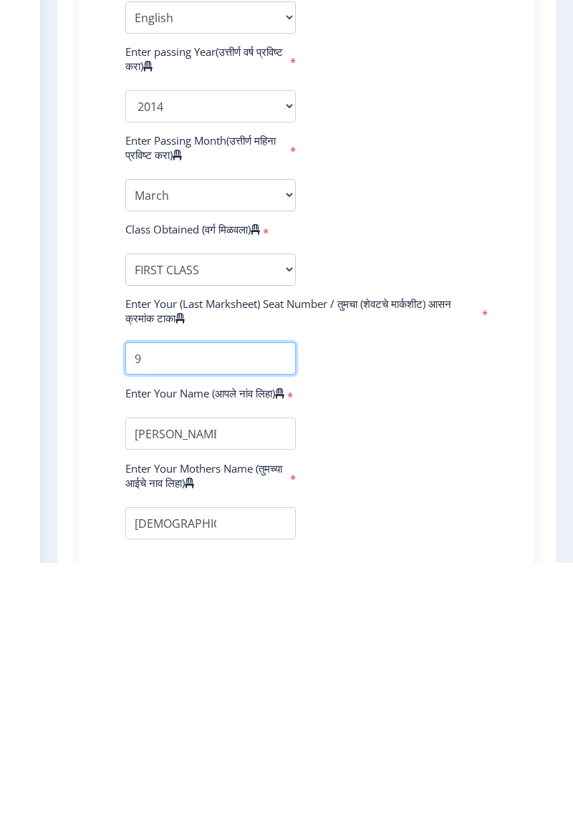
click at [206, 627] on input "textarea" at bounding box center [210, 611] width 171 height 32
click at [184, 627] on input "textarea" at bounding box center [210, 611] width 171 height 32
type input "3"
click at [145, 627] on input "textarea" at bounding box center [210, 611] width 171 height 32
type input "4"
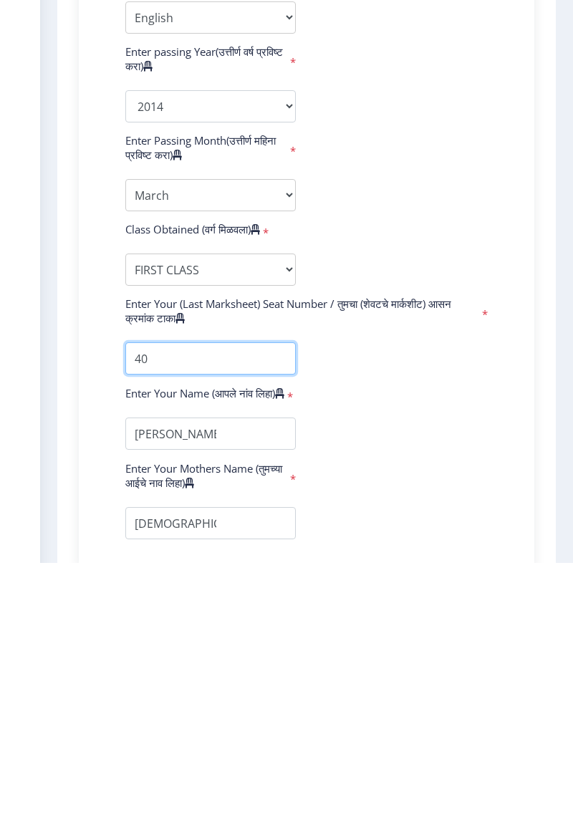
click at [142, 627] on input "textarea" at bounding box center [210, 611] width 171 height 32
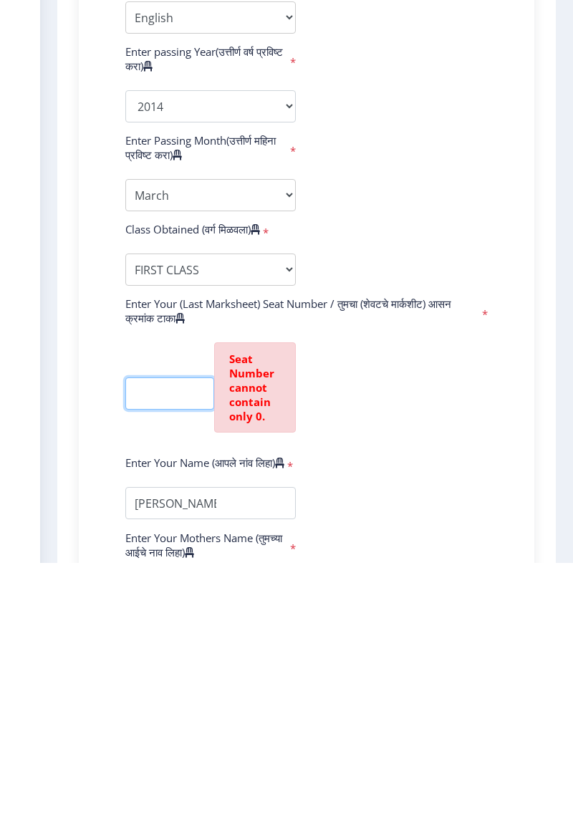
click at [172, 662] on input "textarea" at bounding box center [169, 646] width 89 height 32
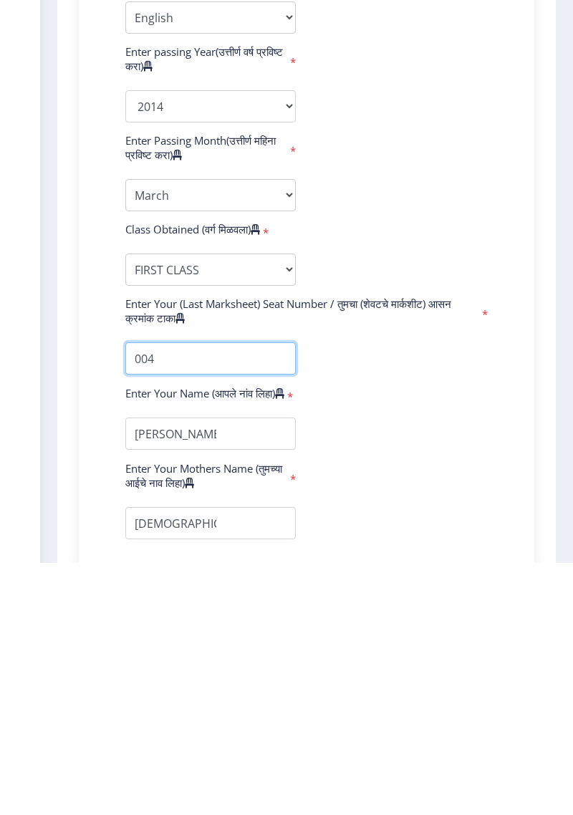
click at [187, 627] on input "textarea" at bounding box center [210, 611] width 171 height 32
click at [143, 627] on input "textarea" at bounding box center [210, 611] width 171 height 32
click at [160, 627] on input "textarea" at bounding box center [210, 611] width 171 height 32
type input "047939"
click at [408, 719] on form "Enter Your PRN Number (तुमचा पीआरएन (कायम नोंदणी क्रमांक) एंटर करा) * Student T…" at bounding box center [307, 346] width 384 height 891
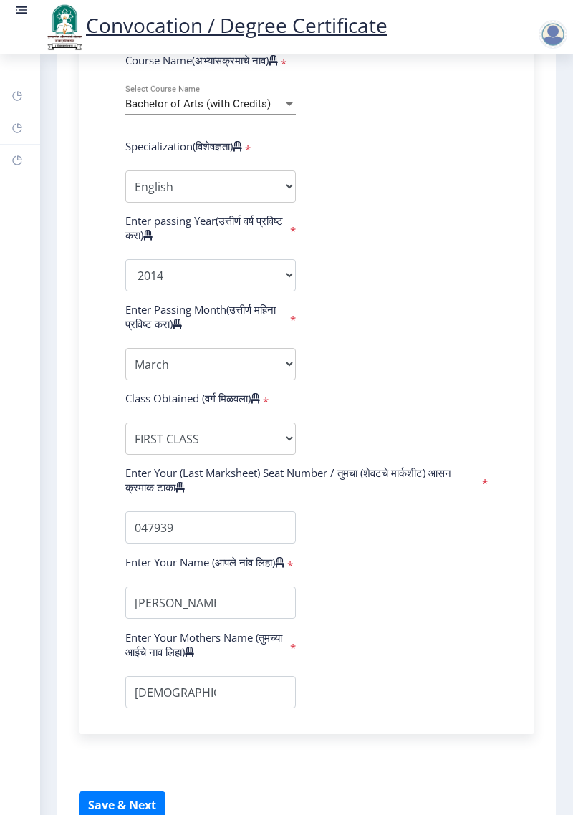
scroll to position [653, 0]
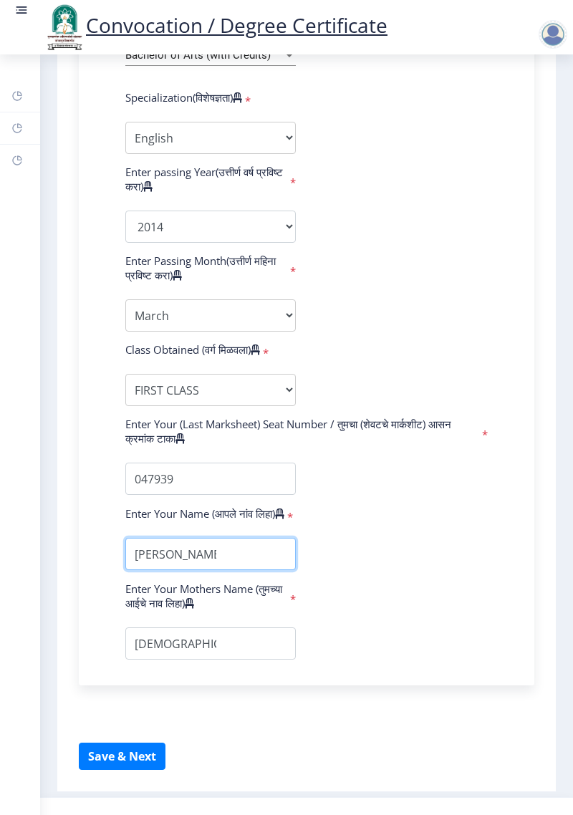
click at [237, 570] on input "textarea" at bounding box center [210, 554] width 171 height 32
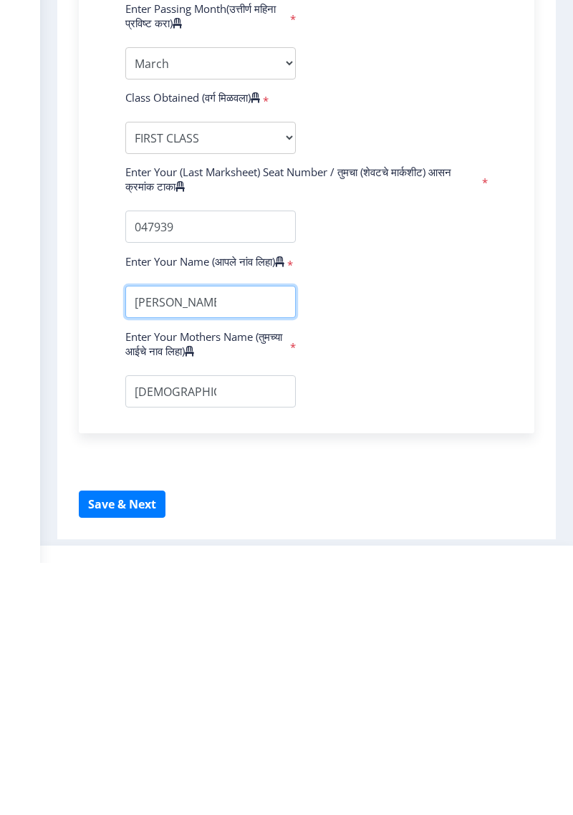
click at [251, 570] on input "textarea" at bounding box center [210, 554] width 171 height 32
click at [139, 770] on button "Save & Next" at bounding box center [122, 756] width 87 height 27
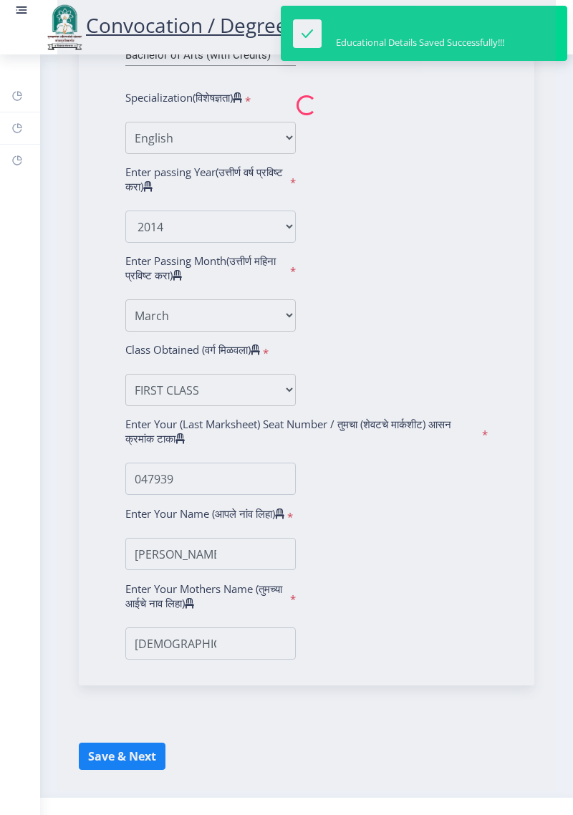
select select
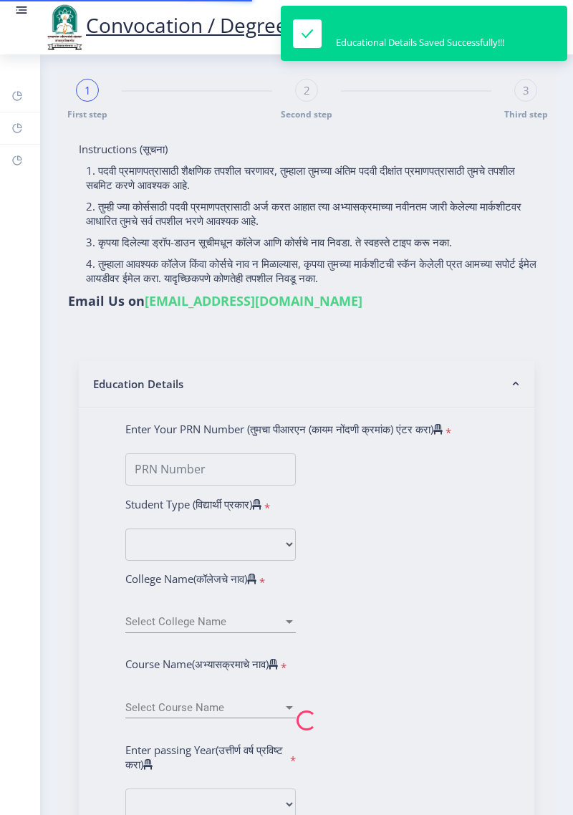
type input "2011032500138263"
select select "Regular"
select select "2014"
select select "March"
select select "FIRST CLASS"
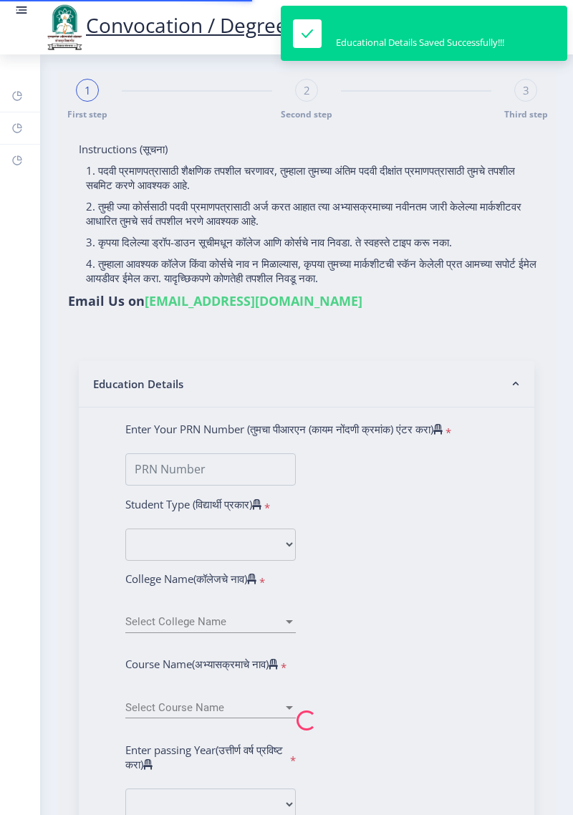
type input "047939"
